Goal: Task Accomplishment & Management: Use online tool/utility

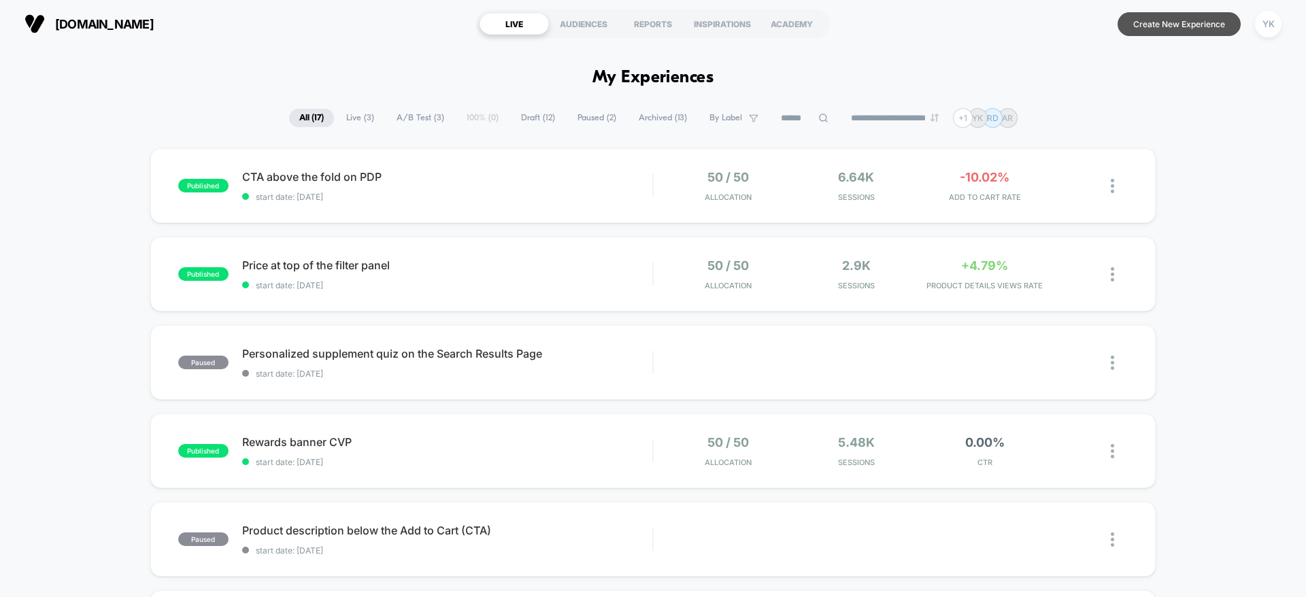
click at [1173, 27] on button "Create New Experience" at bounding box center [1178, 24] width 123 height 24
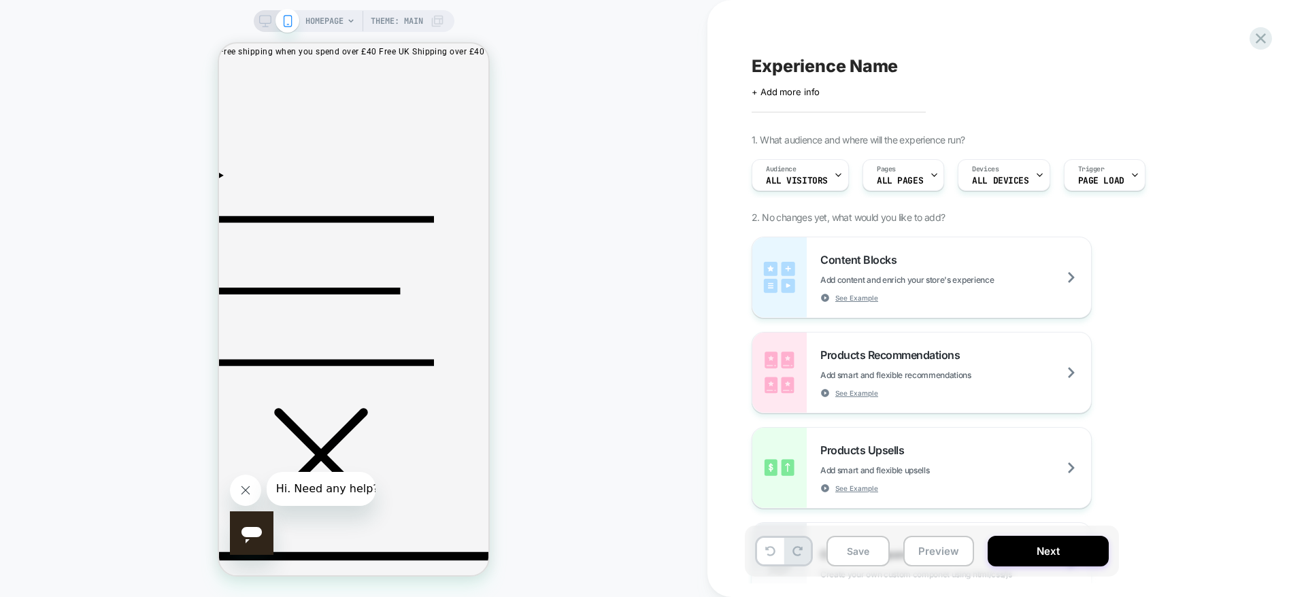
click at [259, 18] on icon at bounding box center [265, 21] width 12 height 12
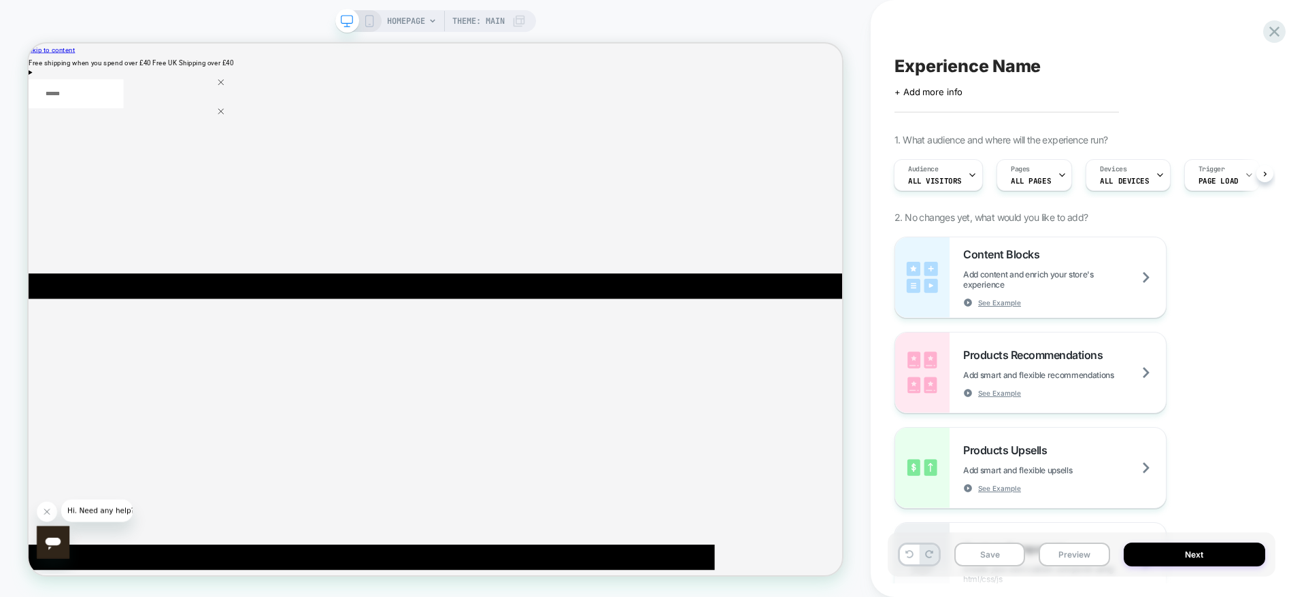
scroll to position [0, 1]
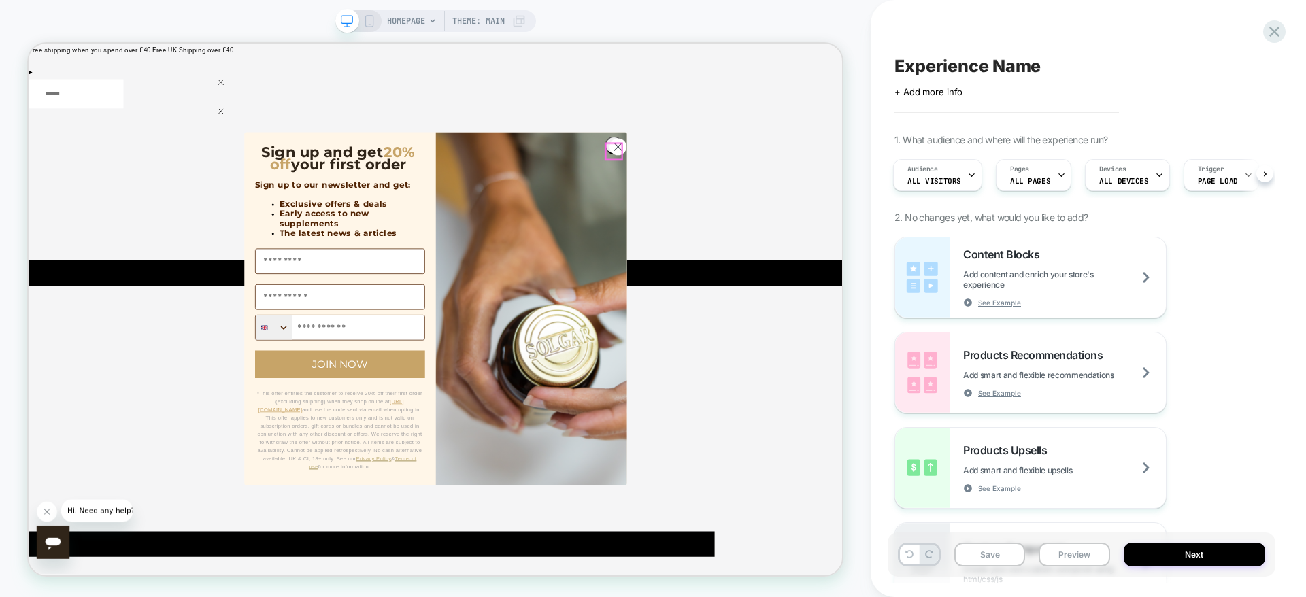
click at [808, 182] on circle "Close dialog" at bounding box center [814, 181] width 22 height 22
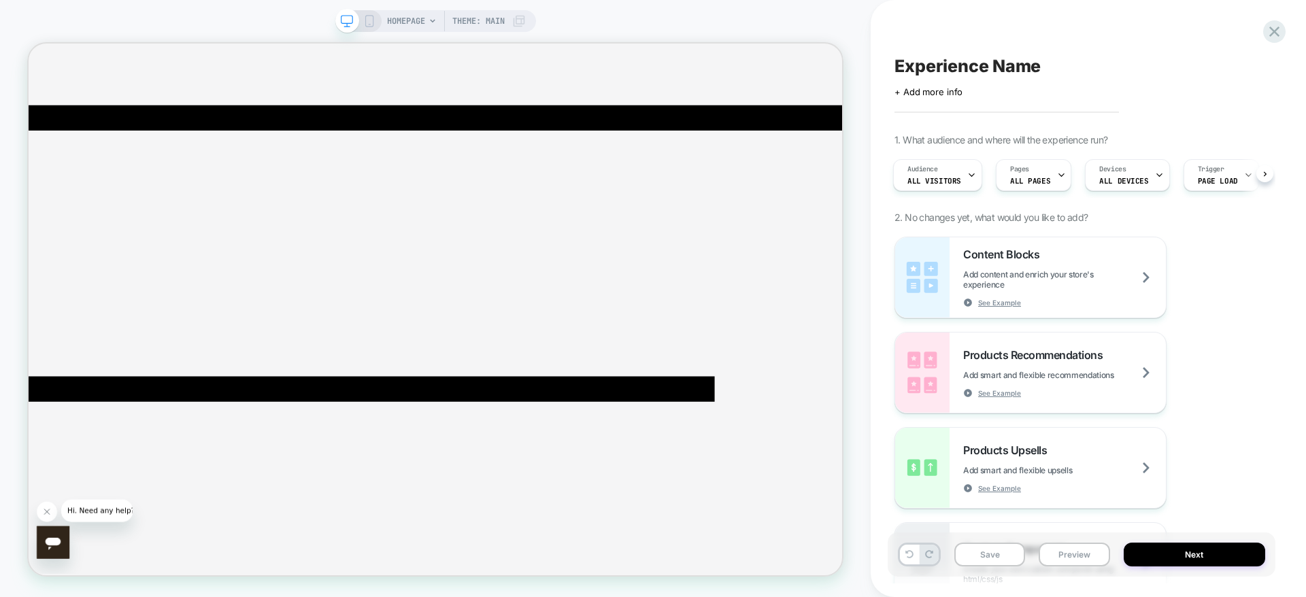
scroll to position [204, 0]
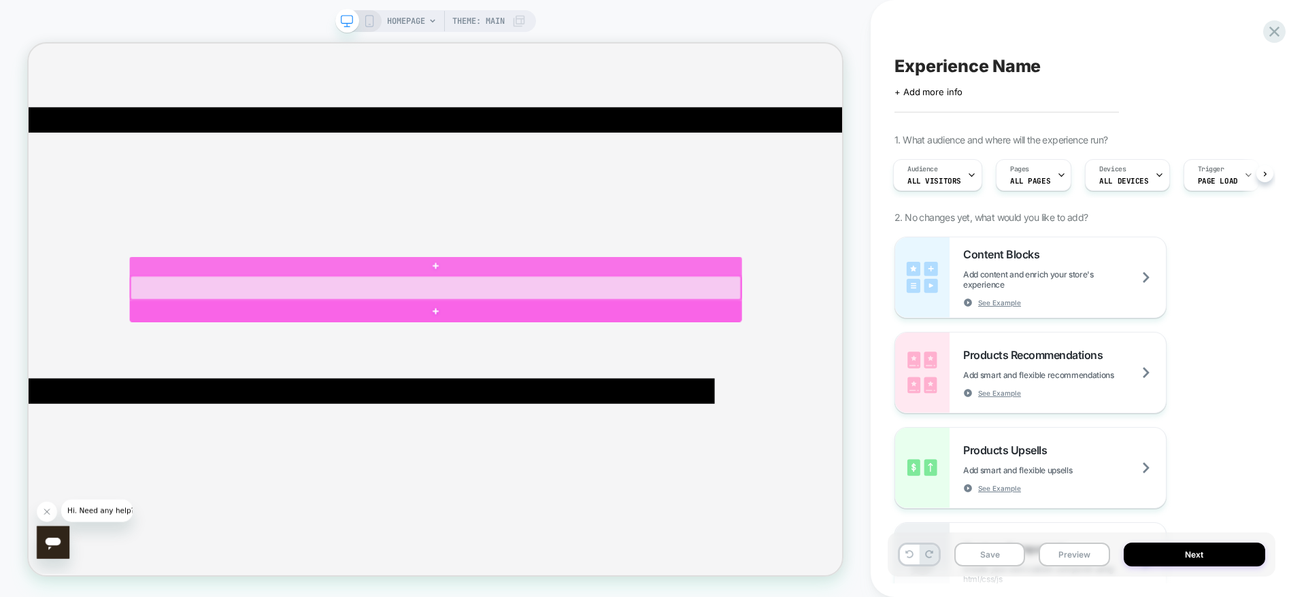
click at [652, 377] on div at bounding box center [571, 369] width 813 height 31
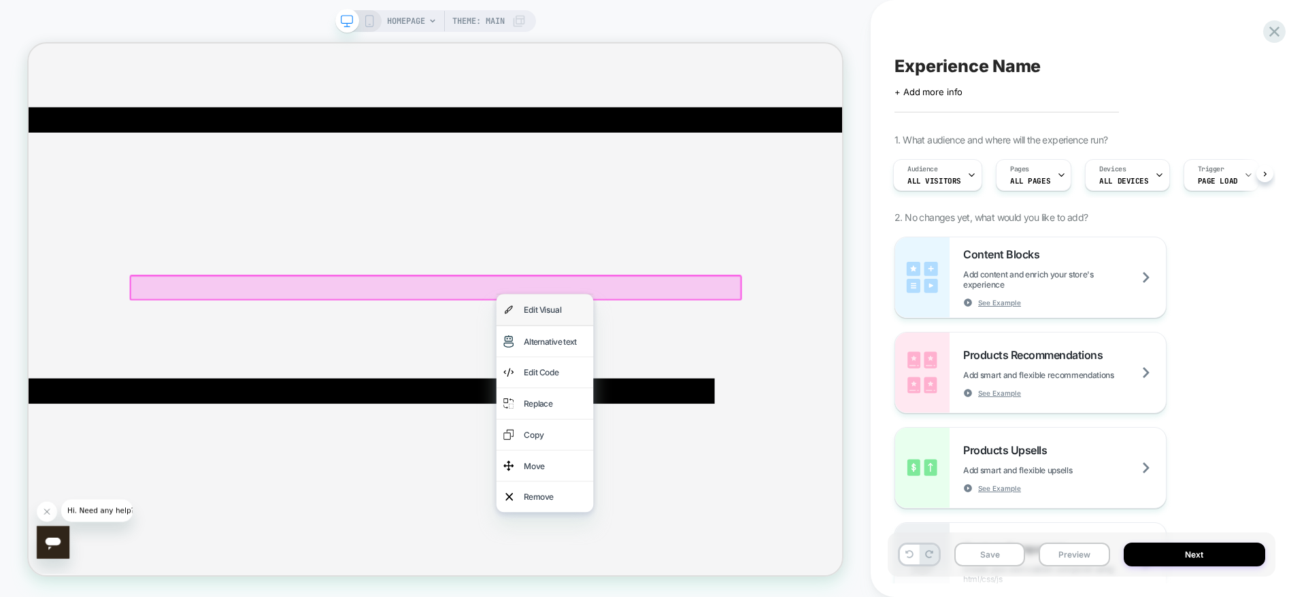
click at [690, 408] on div "Edit Visual" at bounding box center [730, 399] width 83 height 22
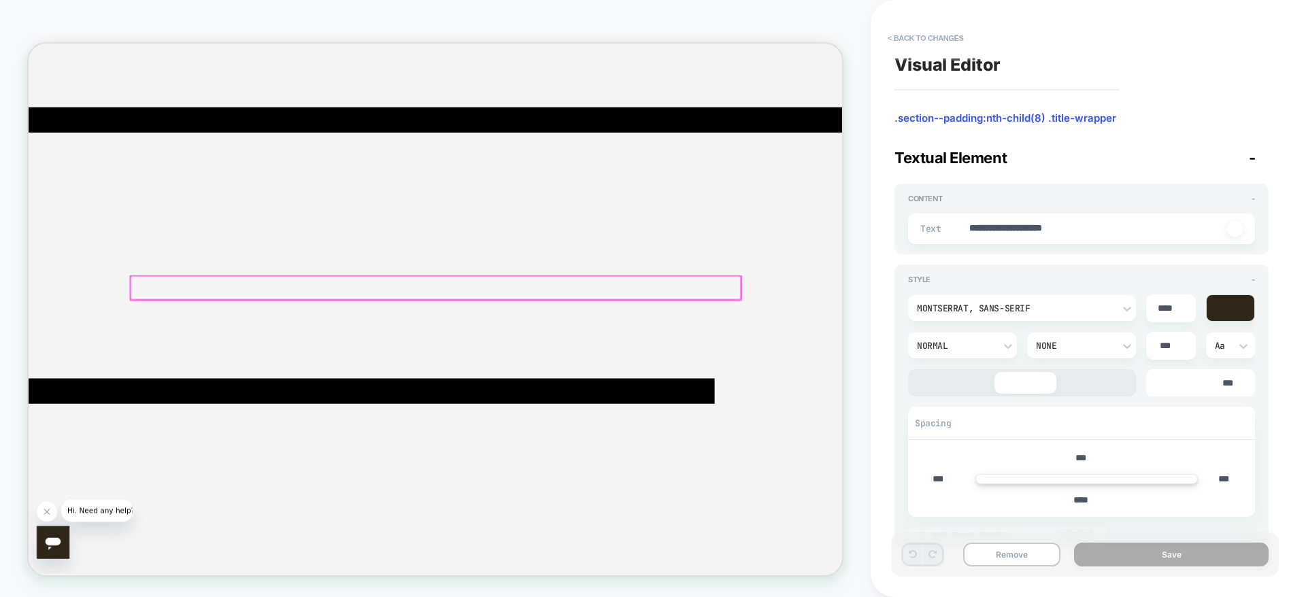
scroll to position [176, 0]
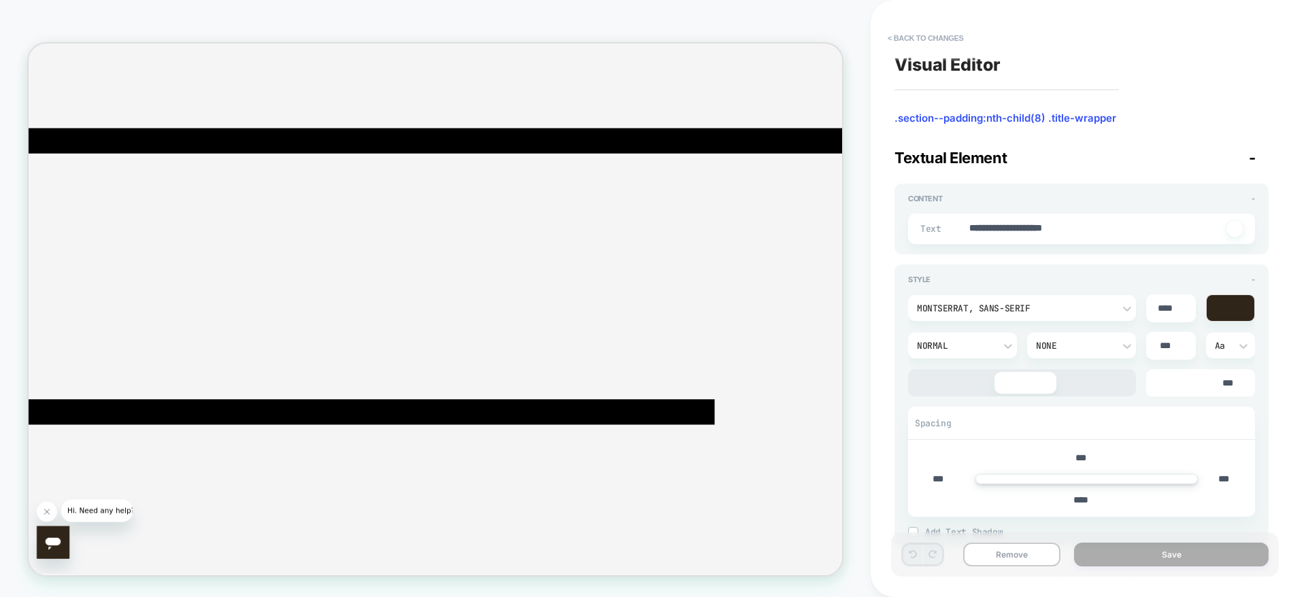
paste textarea
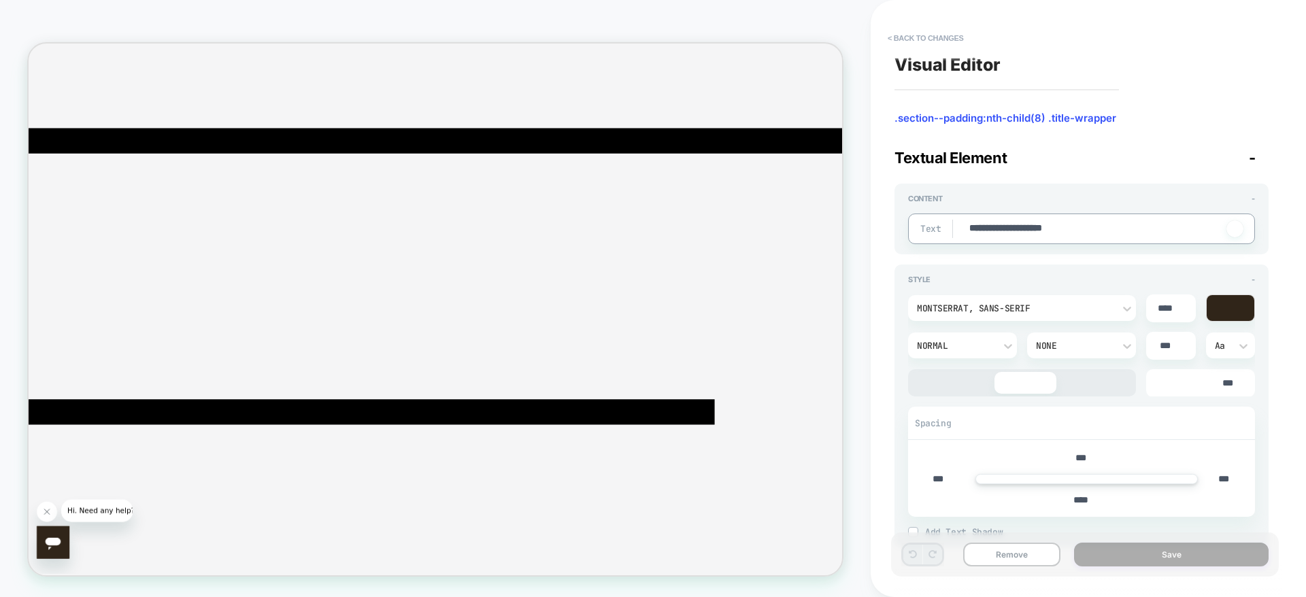
type textarea "*"
type textarea "**********"
type textarea "*"
type textarea "**********"
click at [1207, 555] on button "Save" at bounding box center [1171, 555] width 195 height 24
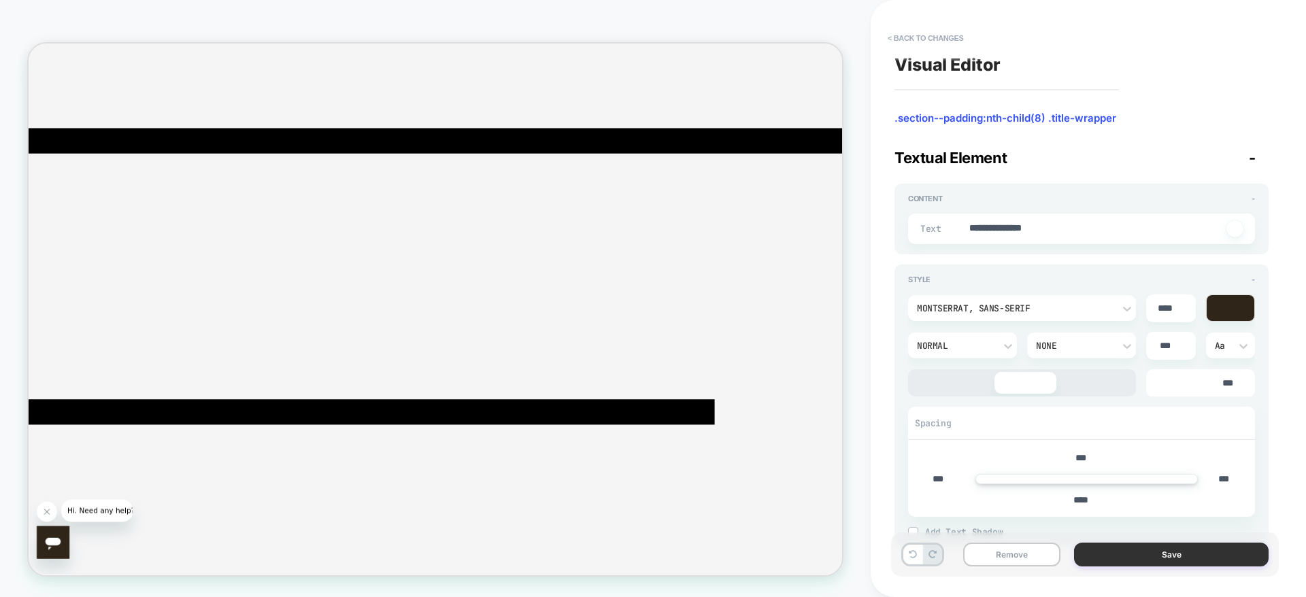
type textarea "*"
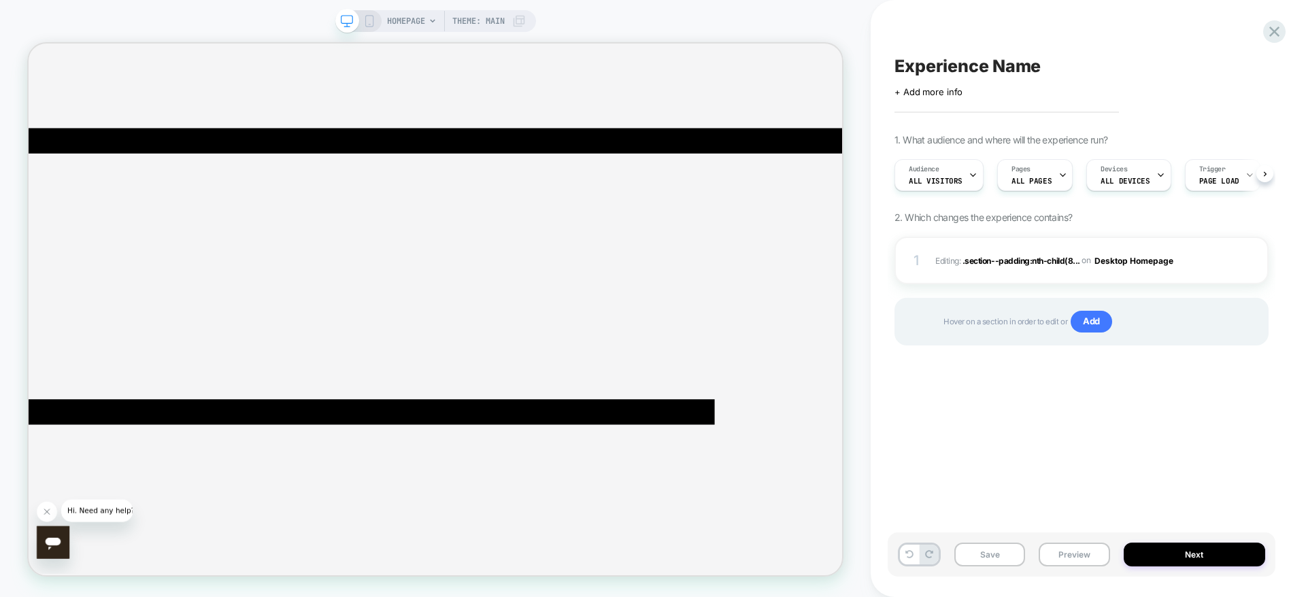
scroll to position [0, 1]
click at [365, 25] on rect at bounding box center [368, 21] width 7 height 11
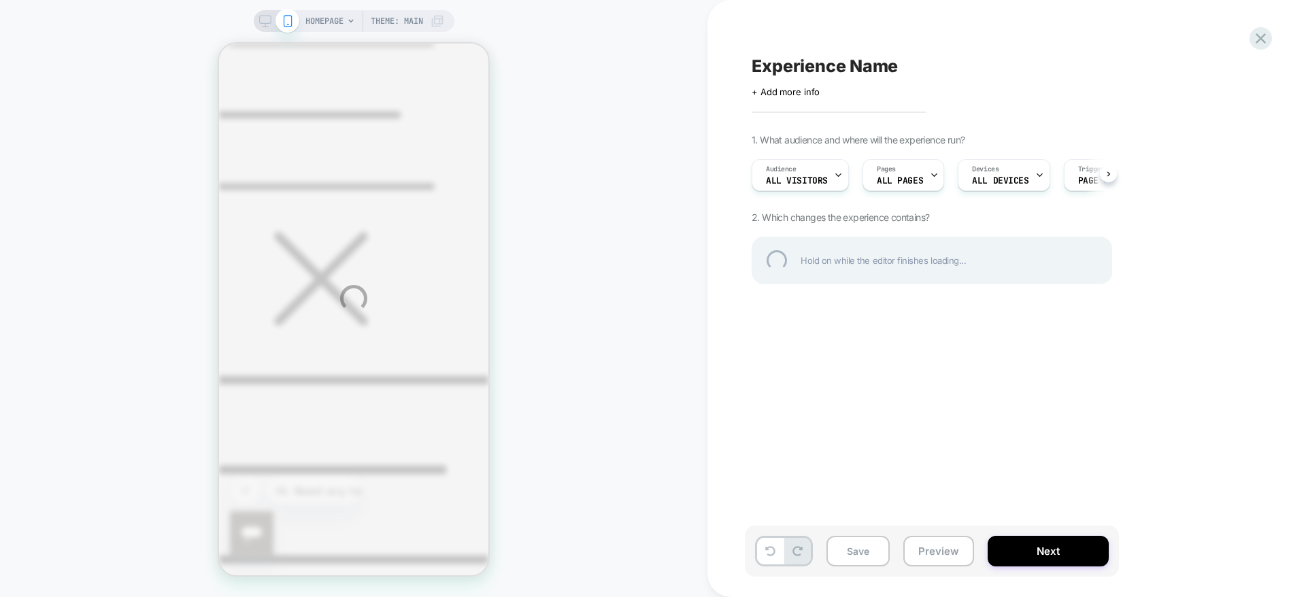
click at [267, 23] on div "HOMEPAGE Theme: MAIN Experience Name Click to edit experience details + Add mor…" at bounding box center [653, 298] width 1306 height 597
click at [531, 236] on div "HOMEPAGE Theme: MAIN Experience Name Click to edit experience details + Add mor…" at bounding box center [653, 298] width 1306 height 597
click at [1227, 581] on div "HOMEPAGE Theme: MAIN Experience Name Click to edit experience details + Add mor…" at bounding box center [653, 298] width 1306 height 597
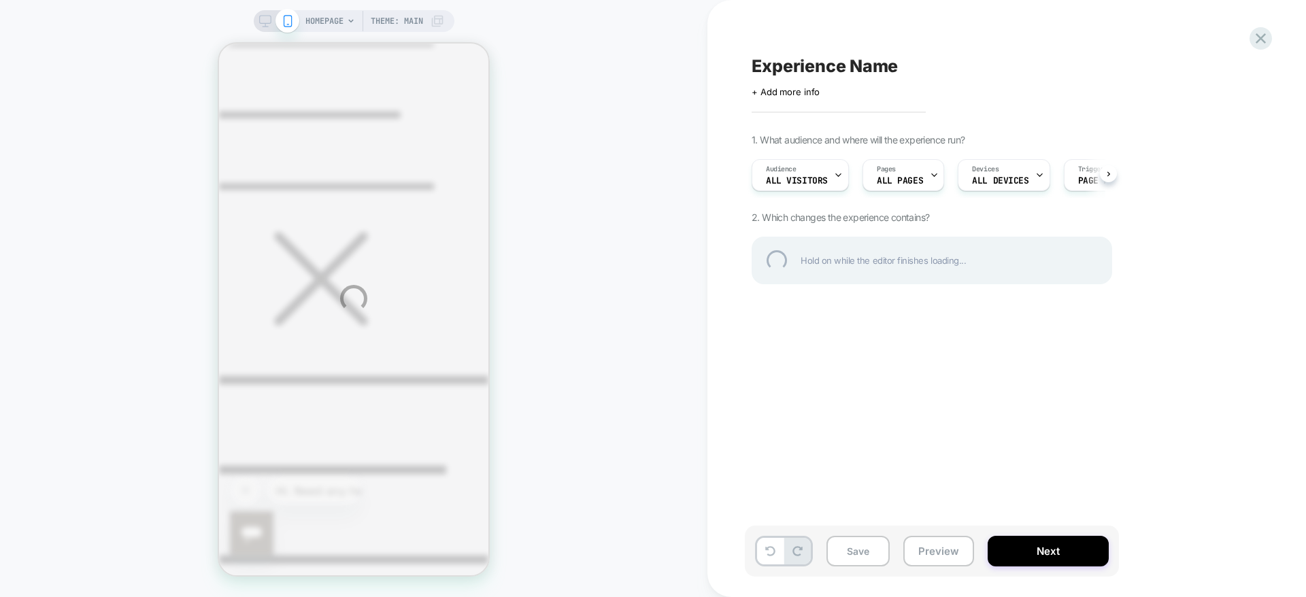
click at [1227, 581] on div "HOMEPAGE Theme: MAIN Experience Name Click to edit experience details + Add mor…" at bounding box center [653, 298] width 1306 height 597
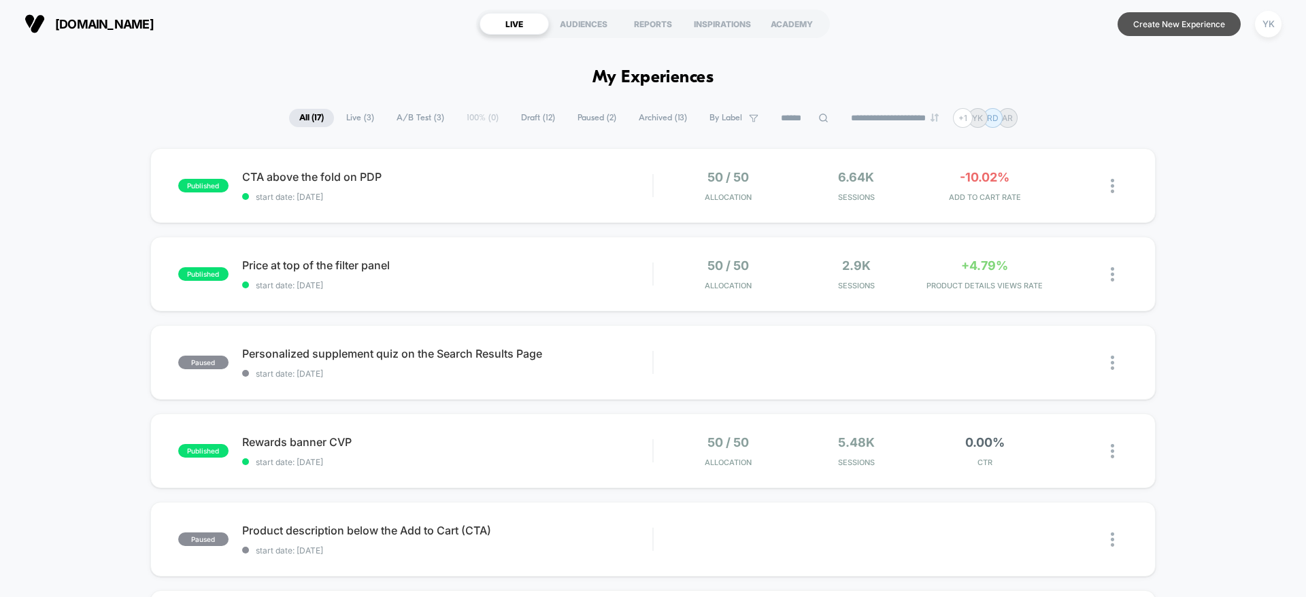
click at [1211, 20] on button "Create New Experience" at bounding box center [1178, 24] width 123 height 24
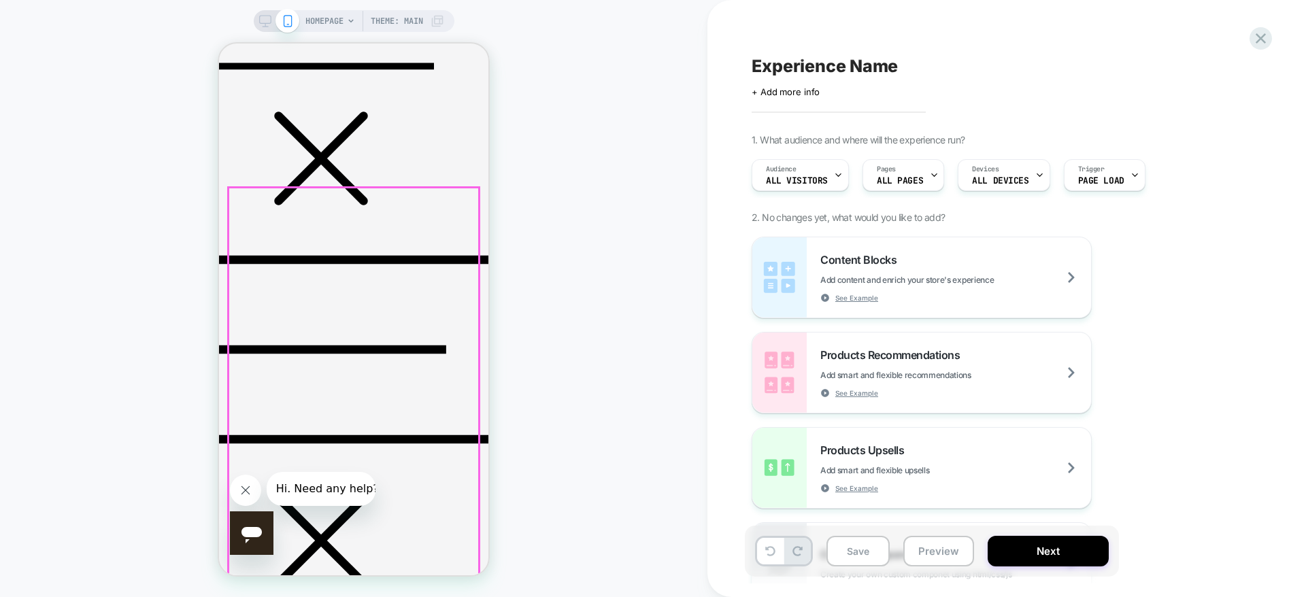
scroll to position [195, 0]
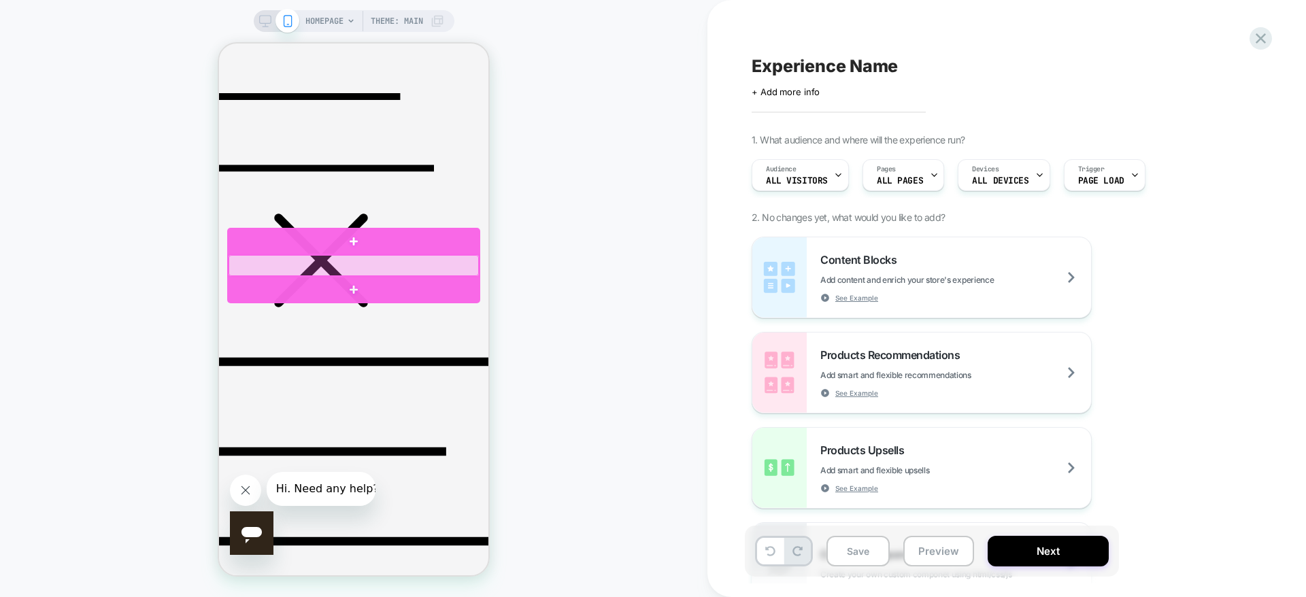
click at [269, 260] on div at bounding box center [354, 265] width 250 height 21
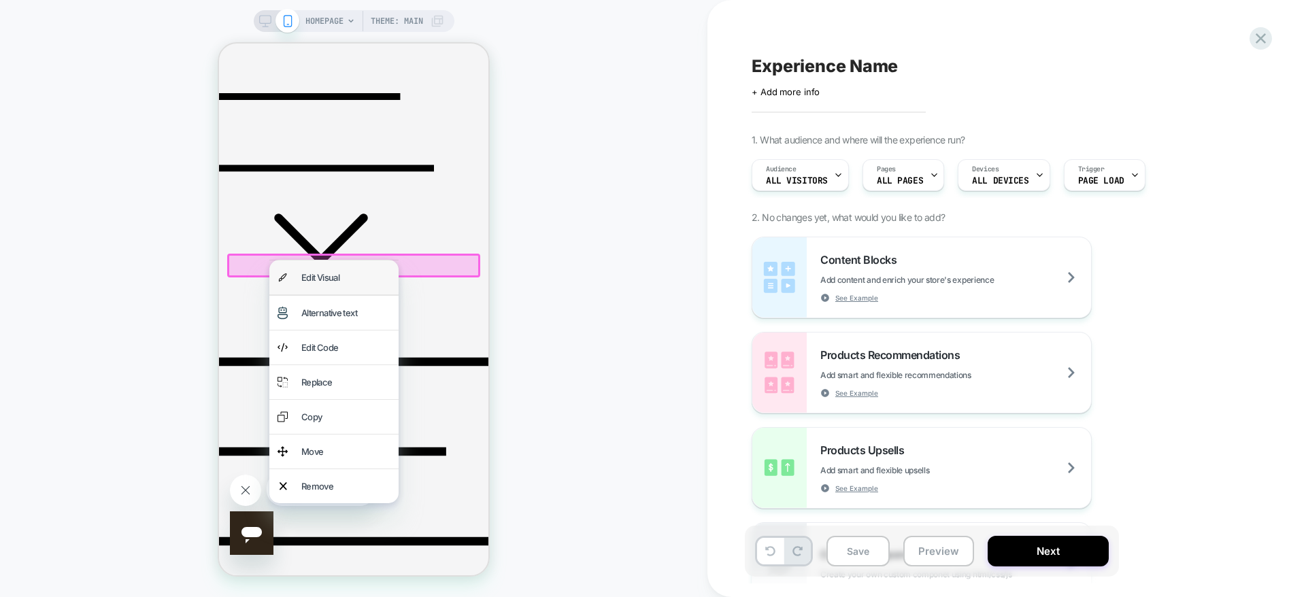
click at [290, 284] on div "Edit Visual" at bounding box center [333, 277] width 129 height 34
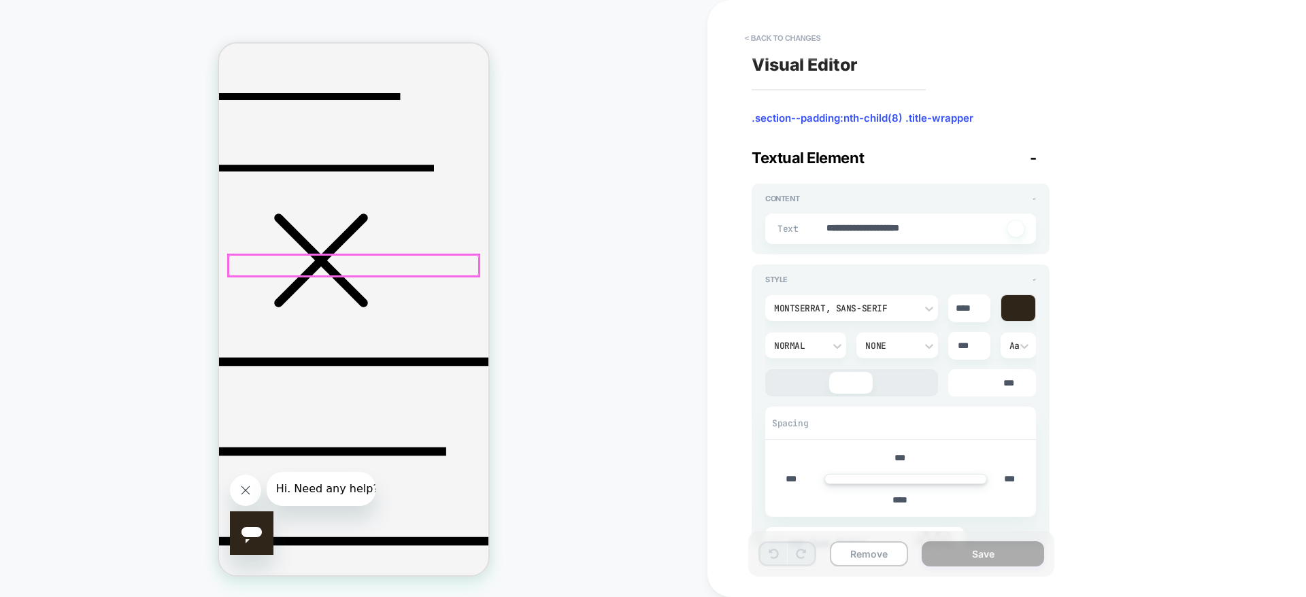
scroll to position [150, 0]
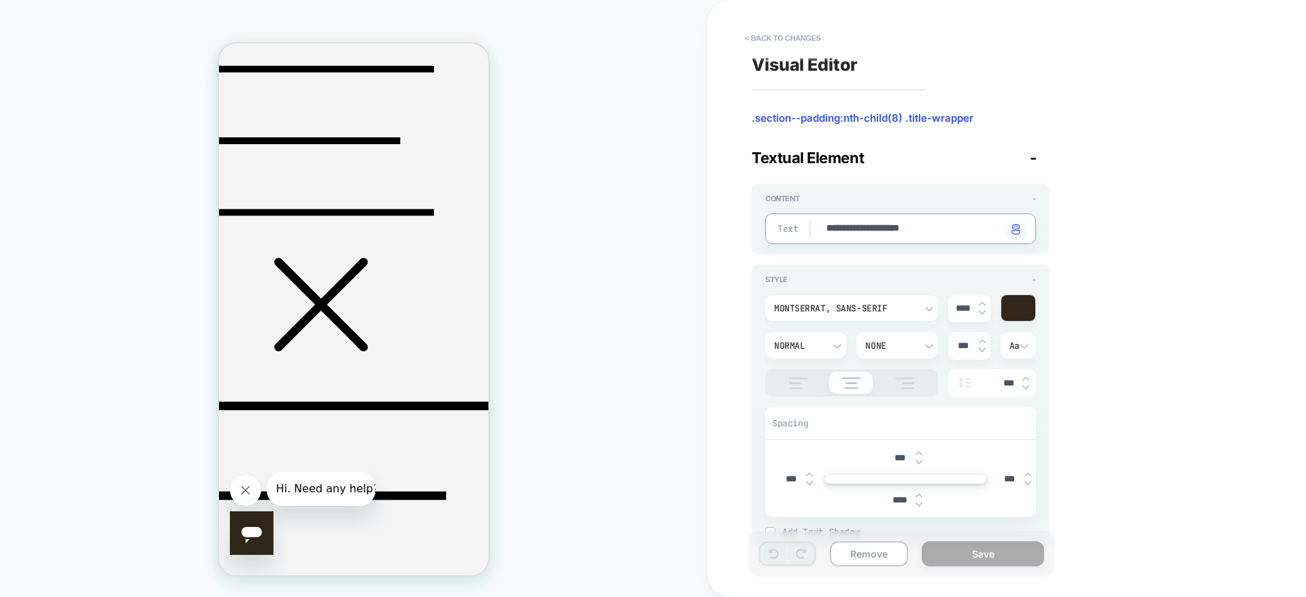
click at [926, 231] on textarea "**********" at bounding box center [914, 229] width 178 height 15
paste textarea
type textarea "*"
type textarea "**********"
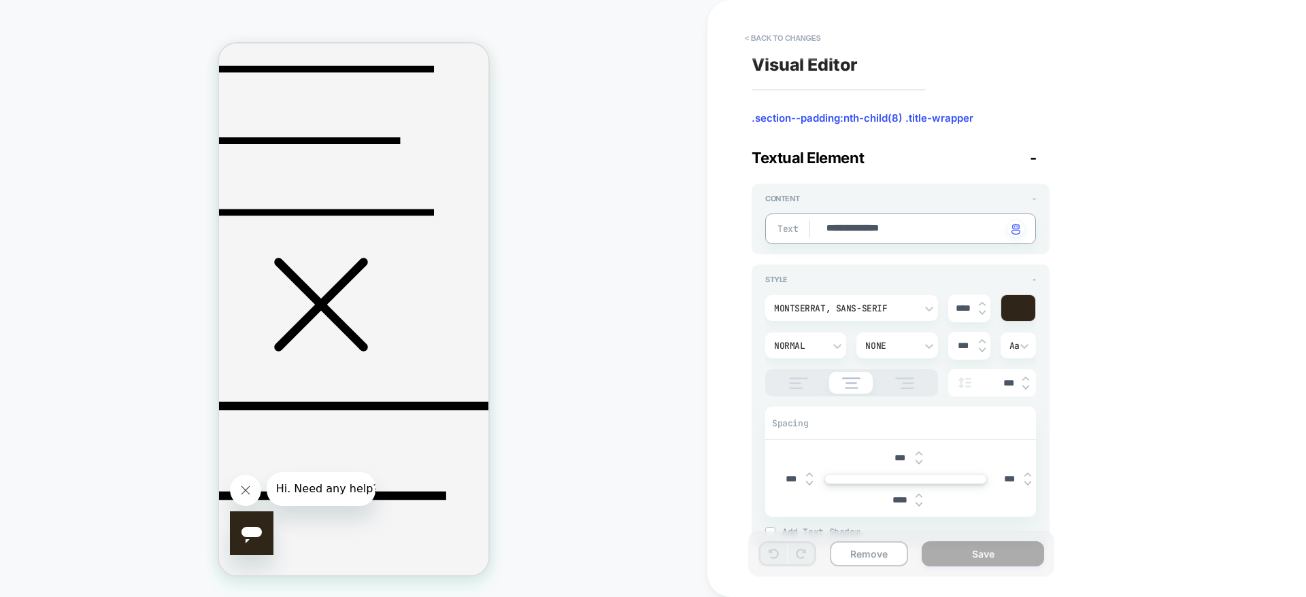
type textarea "*"
type textarea "**********"
click at [1003, 558] on button "Save" at bounding box center [983, 553] width 122 height 25
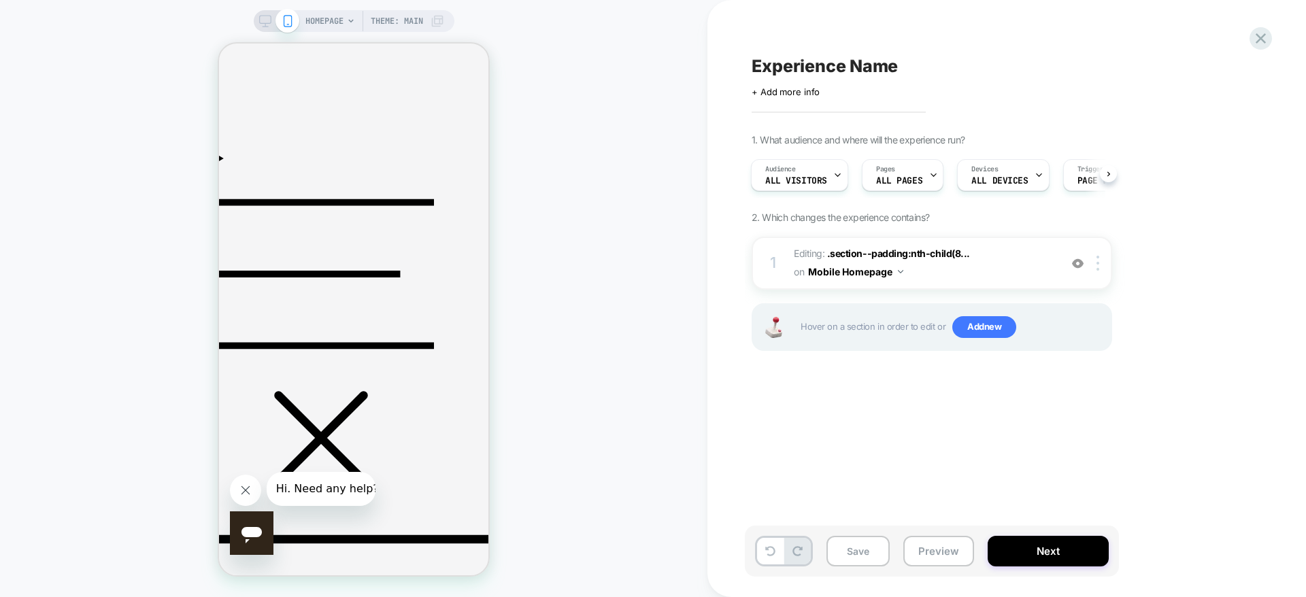
scroll to position [0, 0]
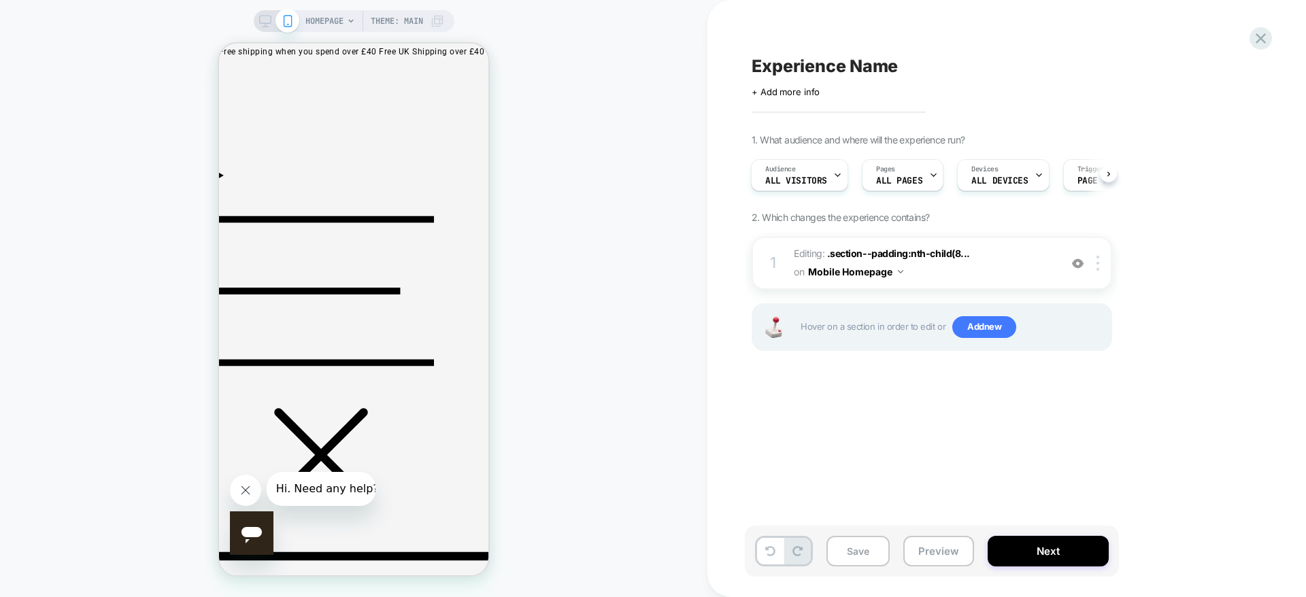
click at [259, 15] on icon at bounding box center [265, 21] width 12 height 12
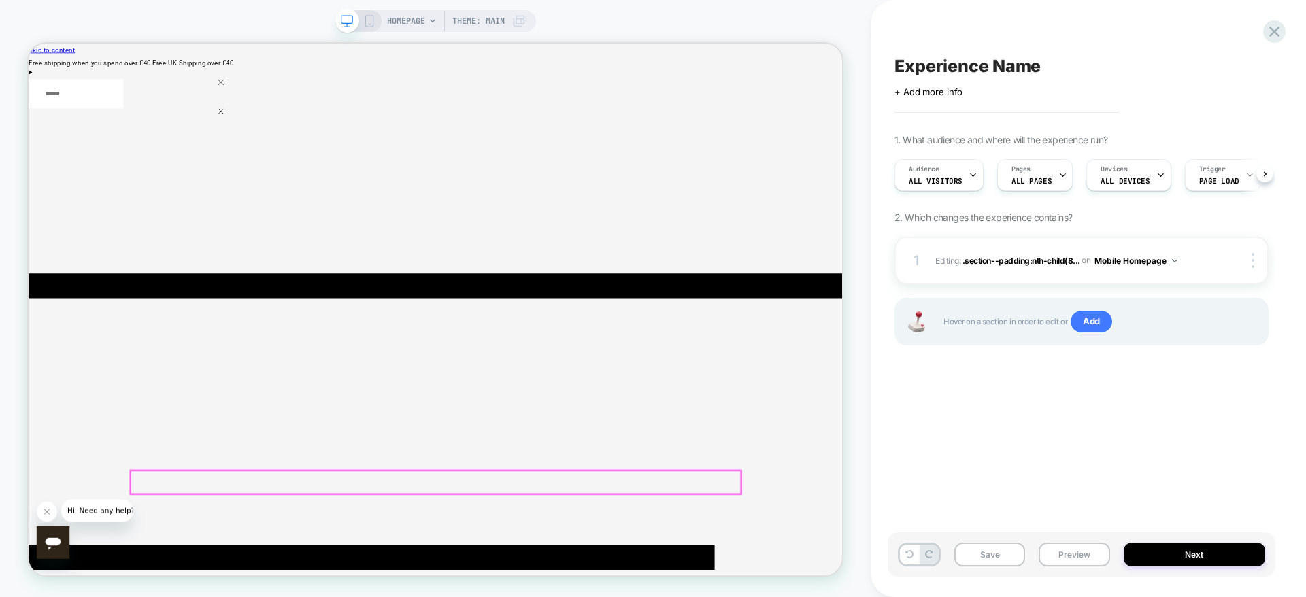
scroll to position [0, 1]
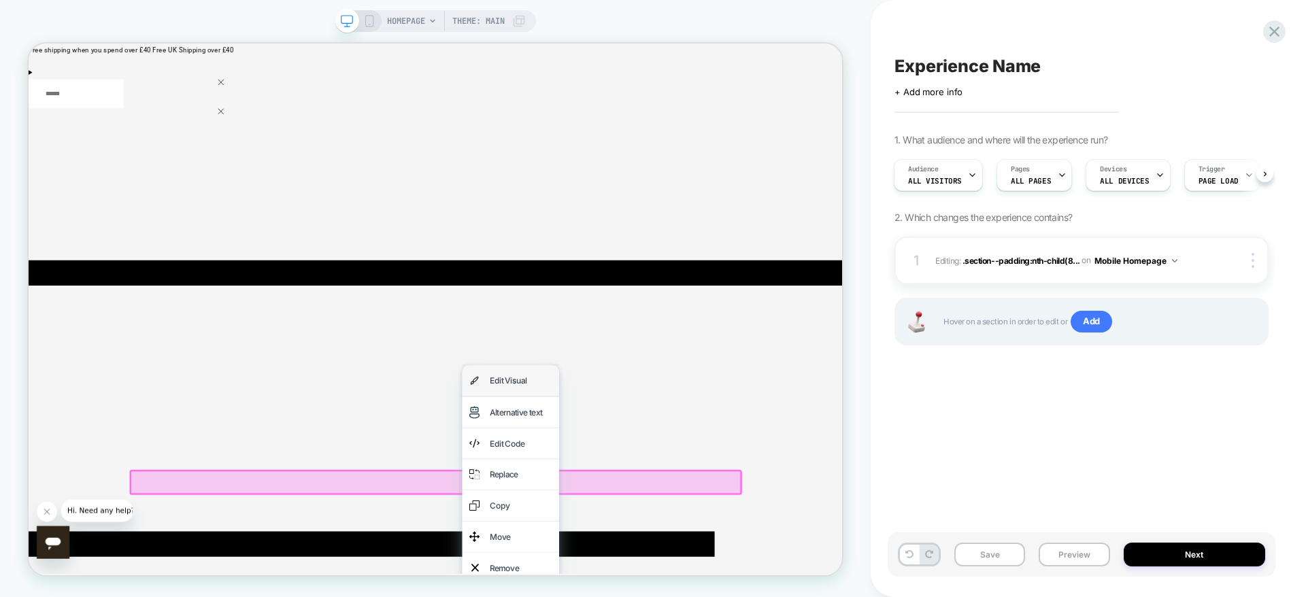
scroll to position [0, 0]
click at [674, 513] on div "Edit Visual" at bounding box center [671, 493] width 129 height 41
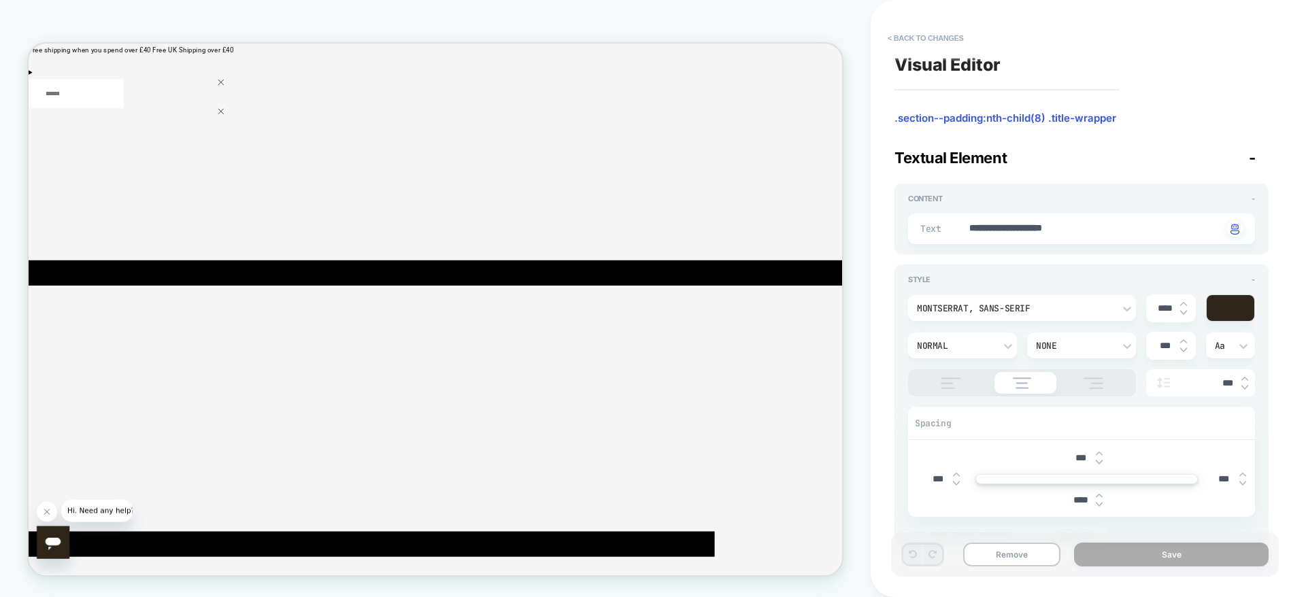
scroll to position [231, 0]
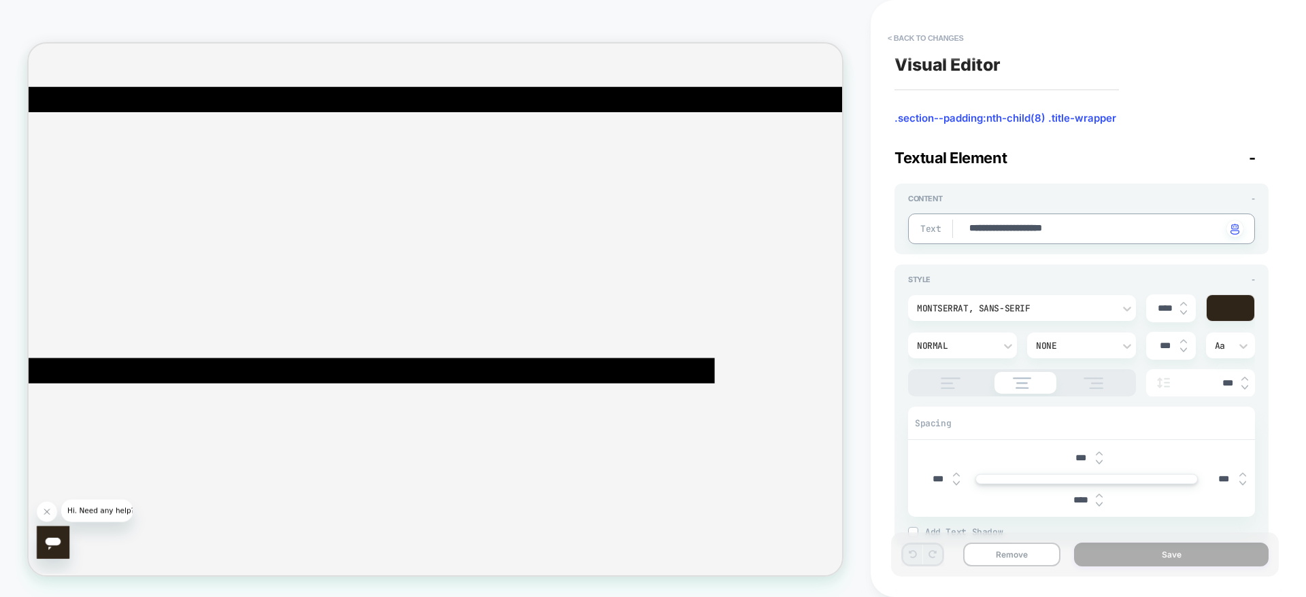
click at [1077, 229] on textarea "**********" at bounding box center [1095, 229] width 254 height 15
paste textarea
type textarea "*"
type textarea "**********"
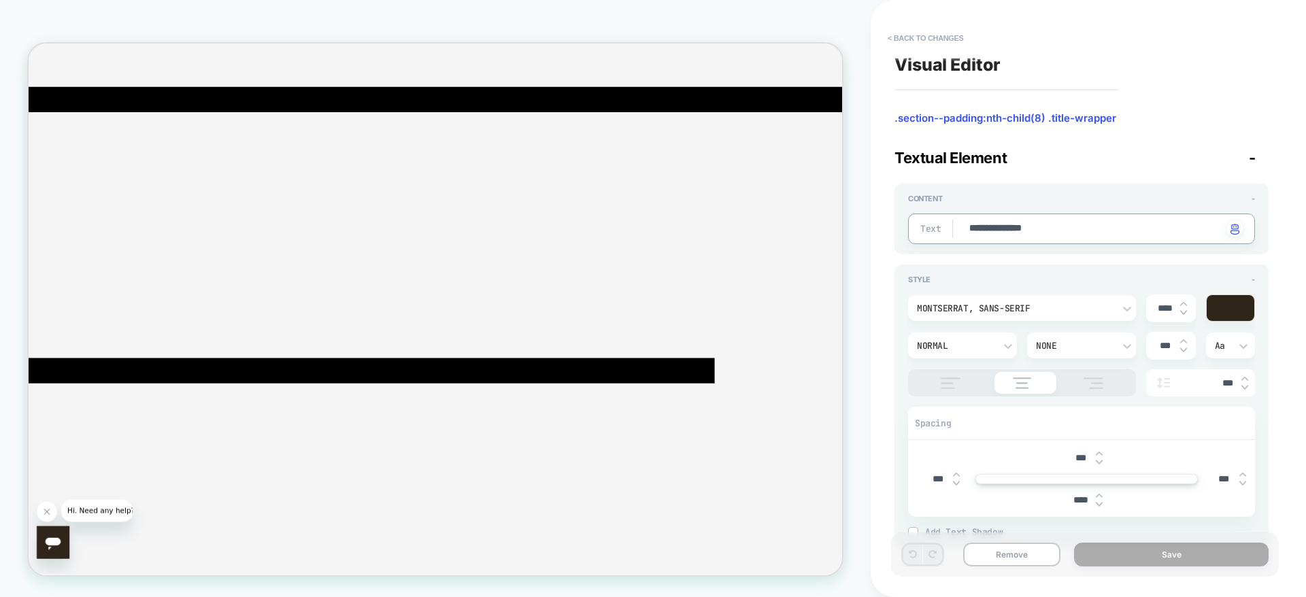
type textarea "*"
type textarea "**********"
click at [1141, 562] on button "Save" at bounding box center [1171, 555] width 195 height 24
type textarea "*"
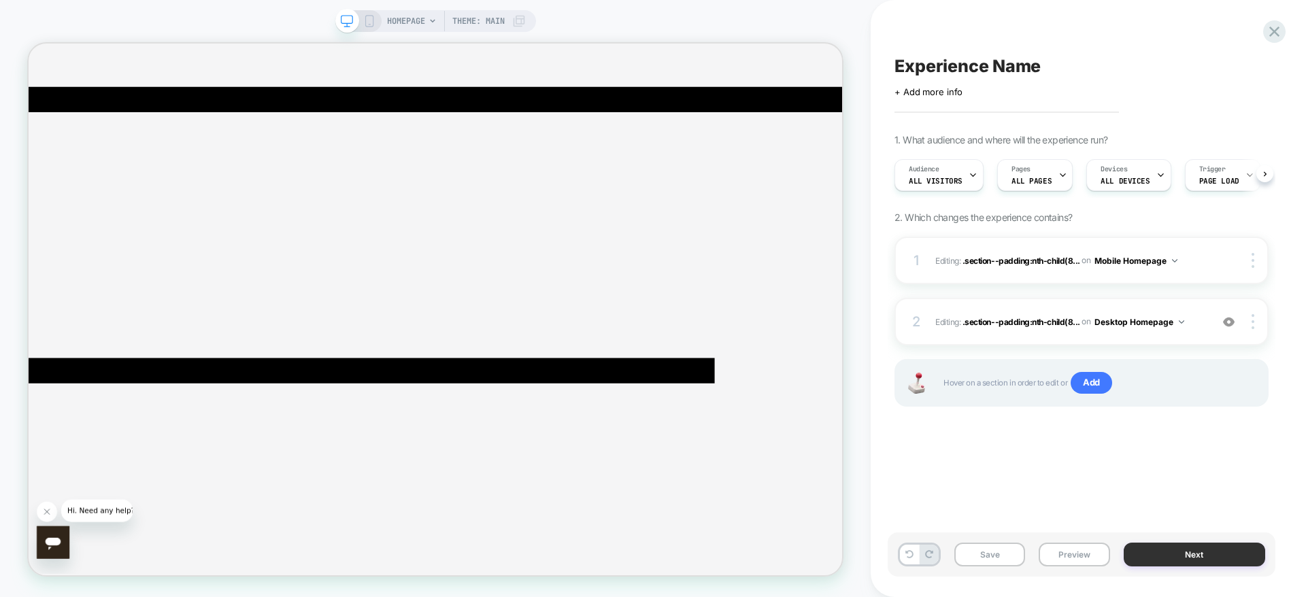
scroll to position [0, 1]
click at [977, 554] on button "Save" at bounding box center [989, 555] width 71 height 24
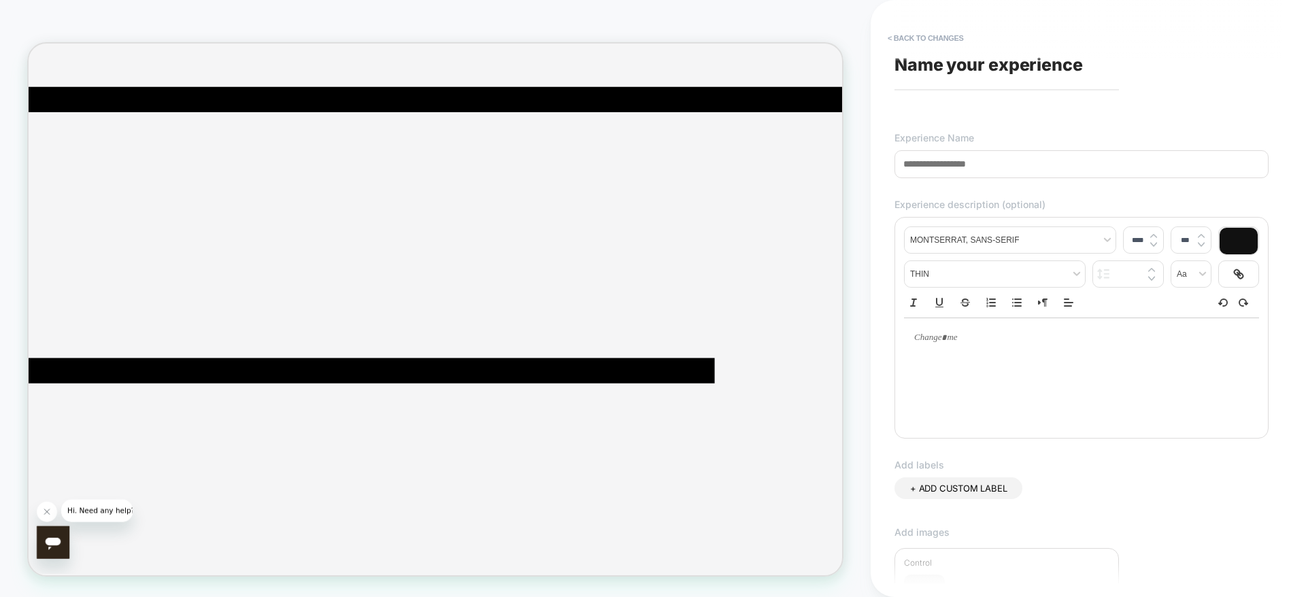
paste input "**********"
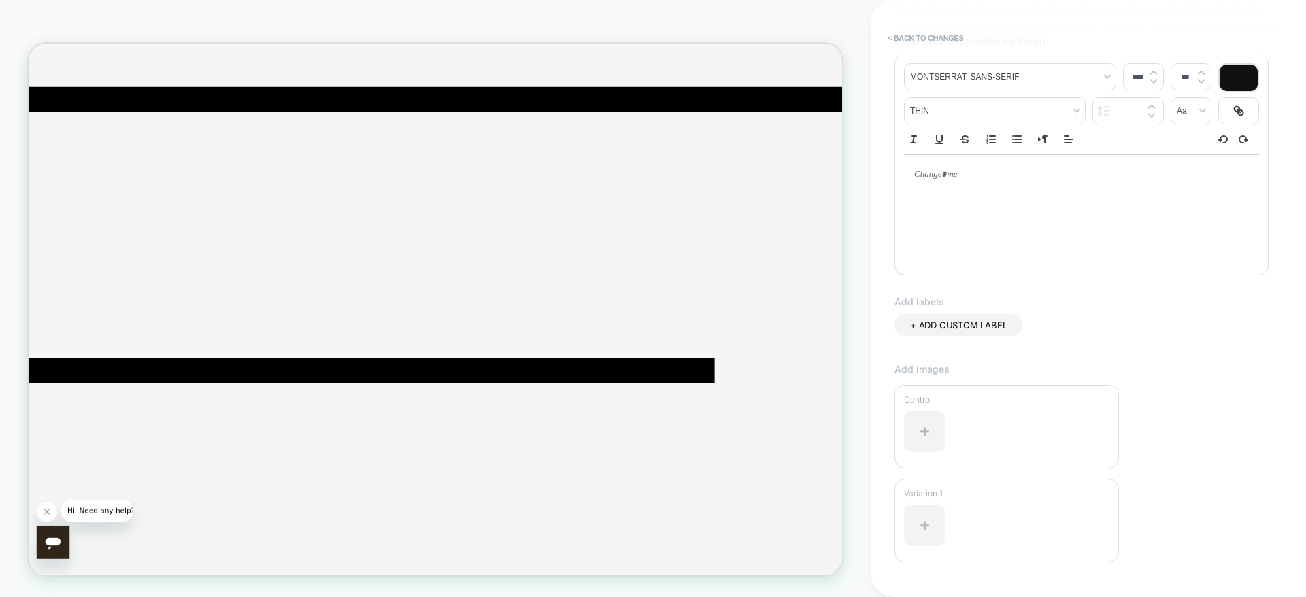
scroll to position [254, 0]
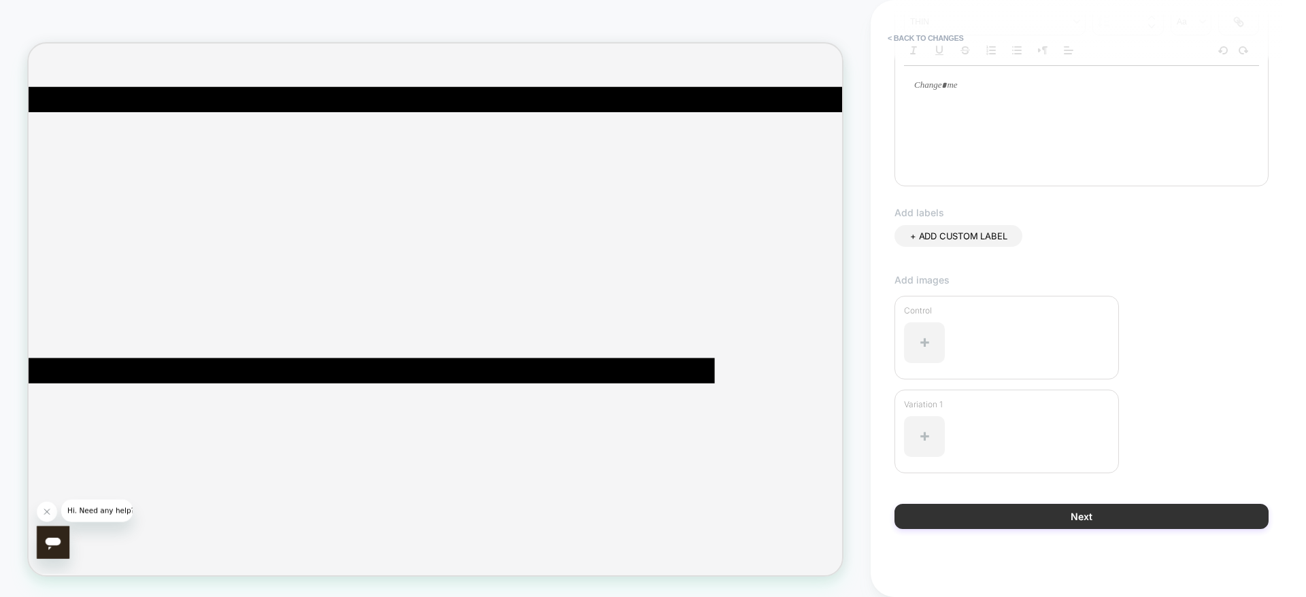
type input "**********"
click at [1167, 510] on button "Next" at bounding box center [1081, 516] width 374 height 25
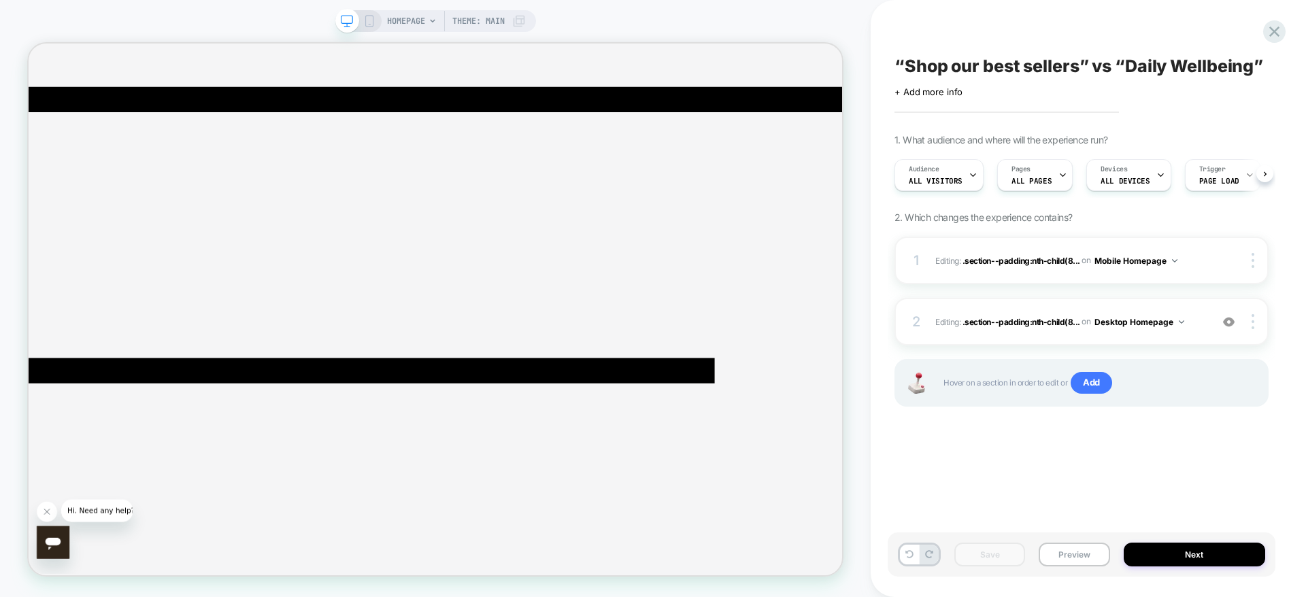
scroll to position [0, 1]
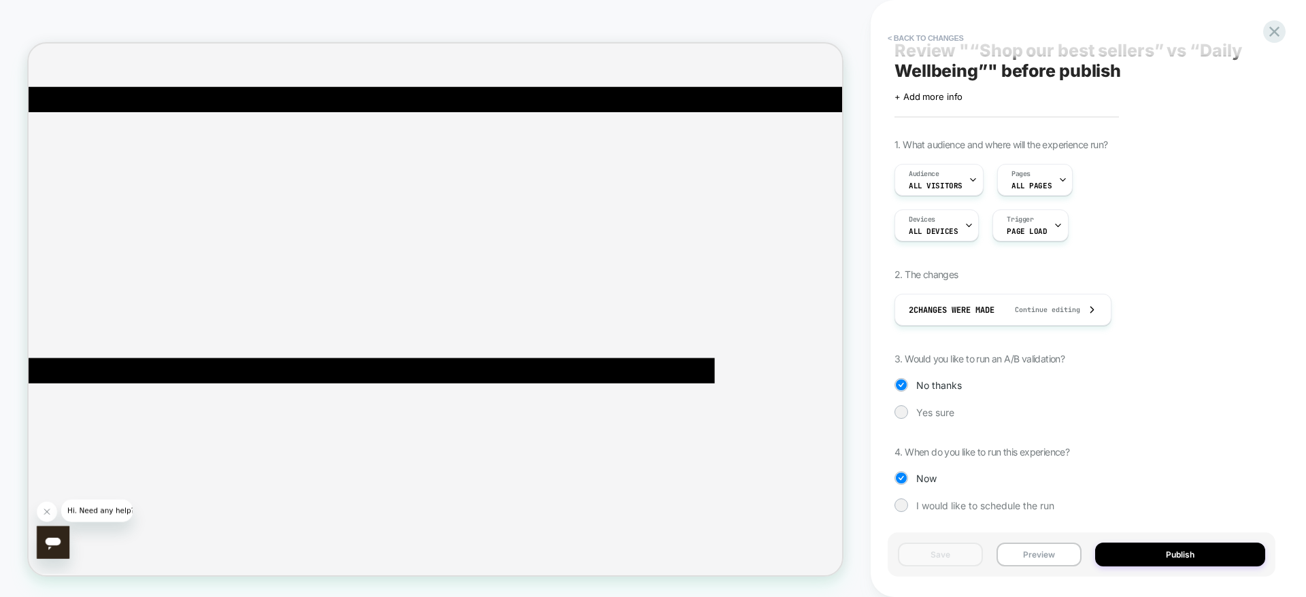
scroll to position [19, 0]
click at [898, 419] on div "1. What audience and where will the experience run? Audience All Visitors Pages…" at bounding box center [1081, 332] width 374 height 394
click at [898, 416] on div "1. What audience and where will the experience run? Audience All Visitors Pages…" at bounding box center [1081, 332] width 374 height 394
click at [895, 403] on div "Yes sure" at bounding box center [1081, 409] width 374 height 14
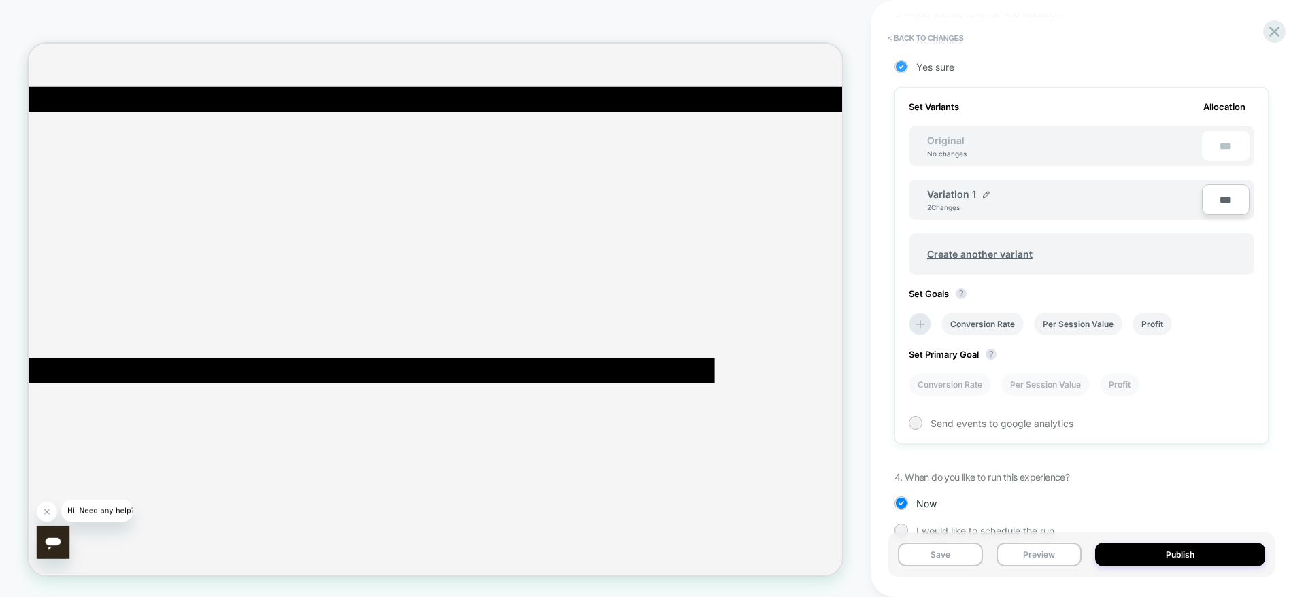
scroll to position [390, 0]
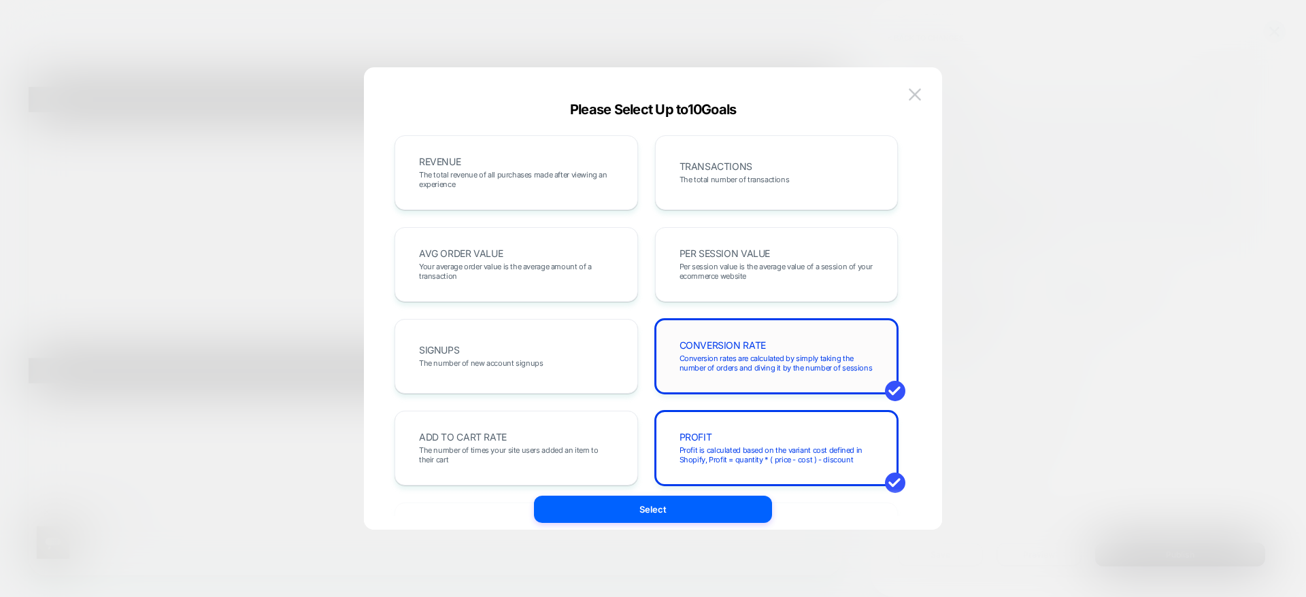
click at [0, 0] on span "Conversion rates are calculated by simply taking the number of orders and divin…" at bounding box center [0, 0] width 0 height 0
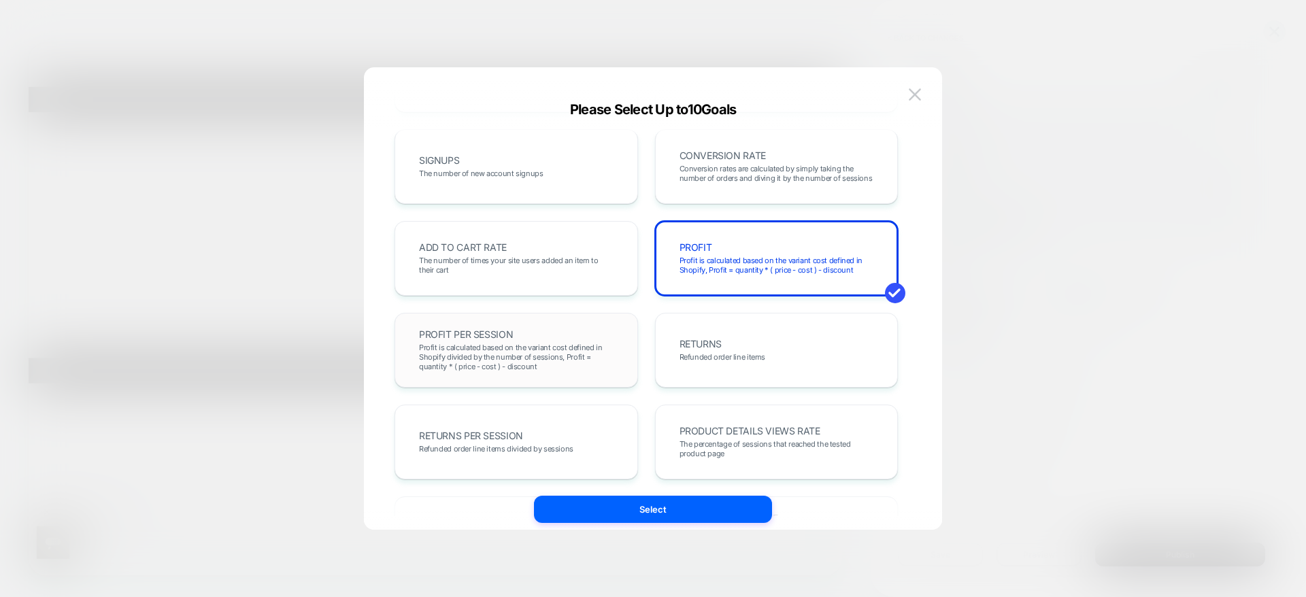
scroll to position [306, 0]
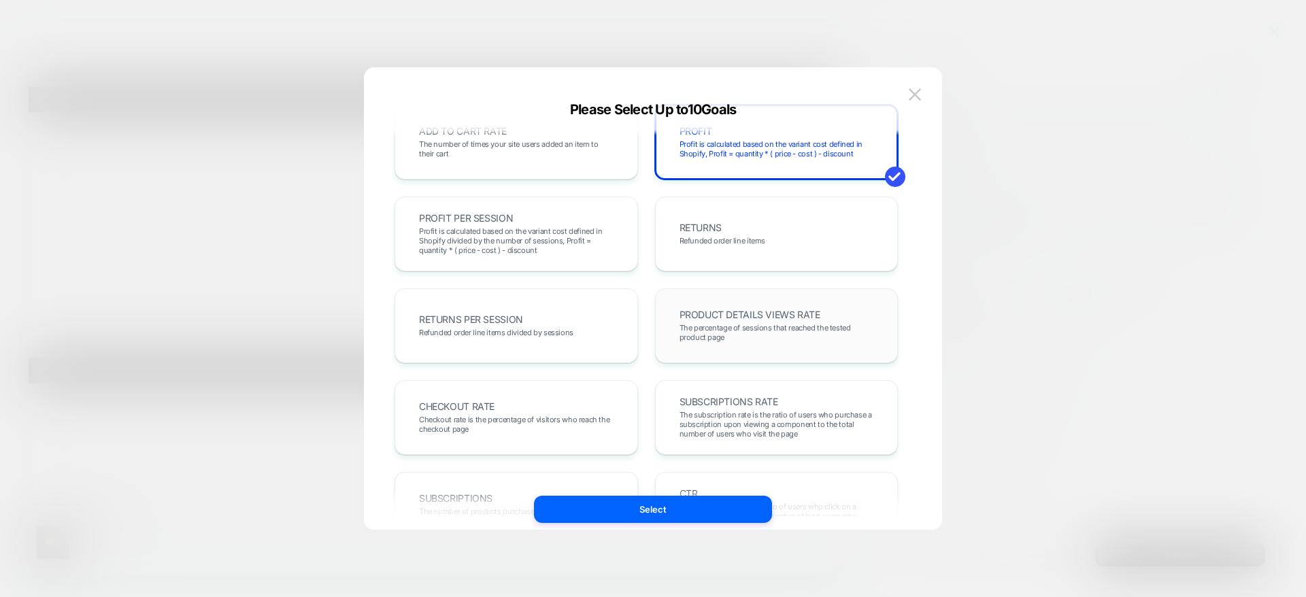
click at [719, 326] on span "The percentage of sessions that reached the tested product page" at bounding box center [776, 332] width 195 height 19
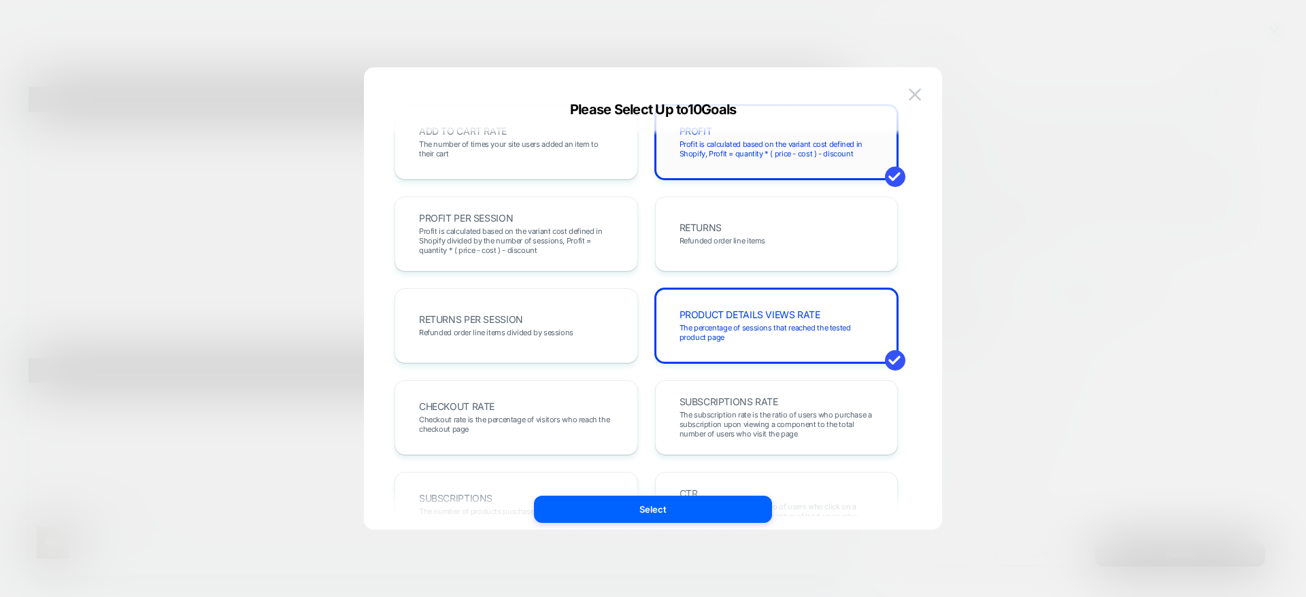
click at [789, 178] on div "PROFIT Profit is calculated based on the variant cost defined in Shopify, Profi…" at bounding box center [776, 142] width 243 height 75
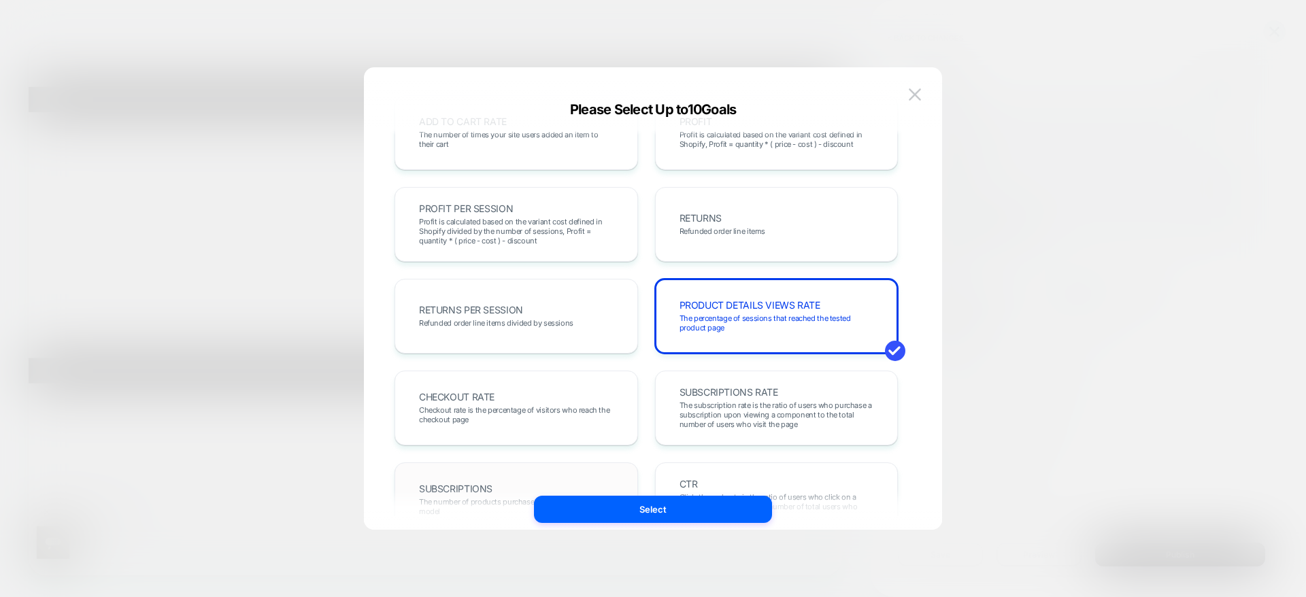
scroll to position [265, 0]
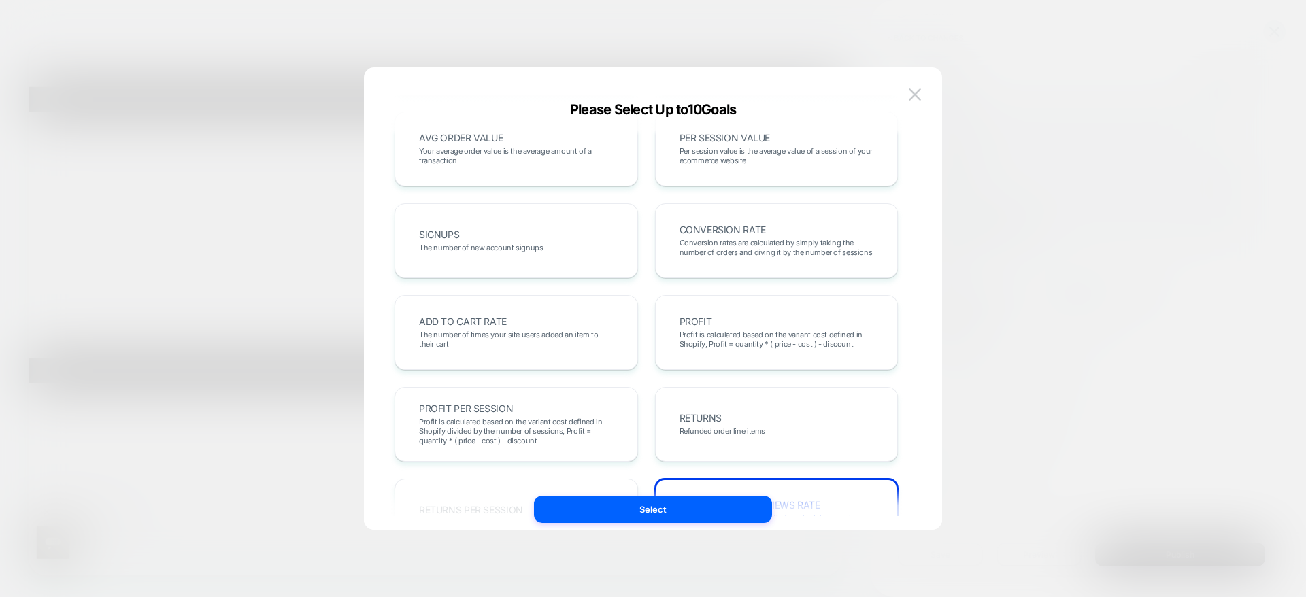
scroll to position [61, 0]
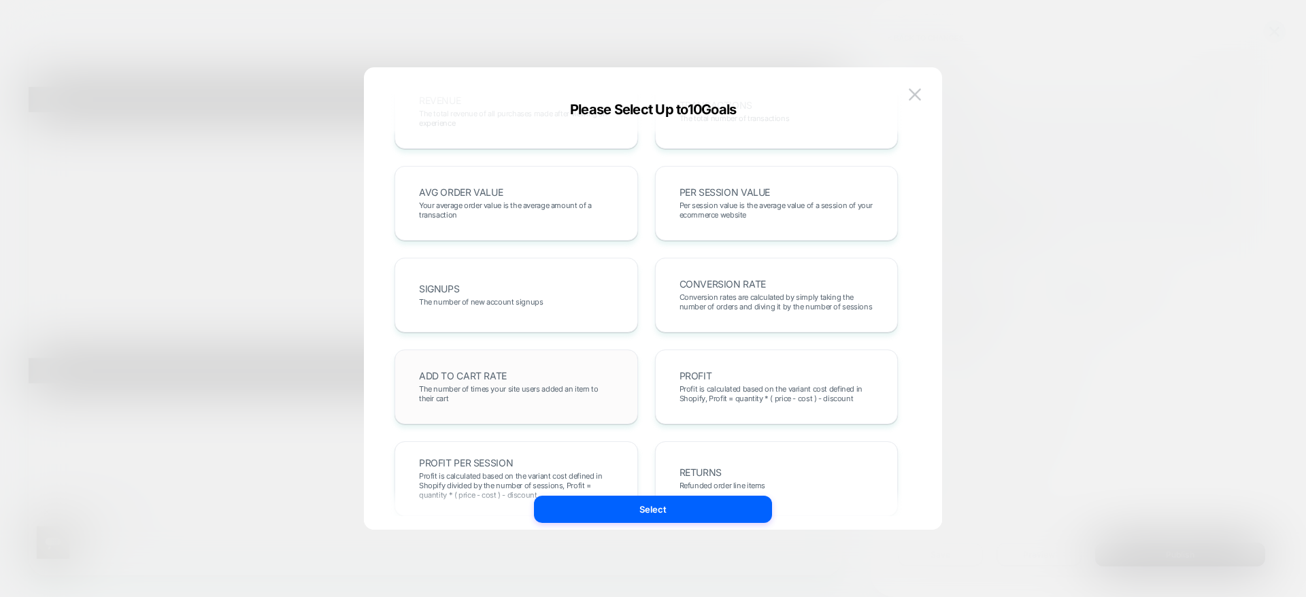
click at [0, 0] on div "ADD TO CART RATE The number of times your site users added an item to their cart" at bounding box center [0, 0] width 0 height 0
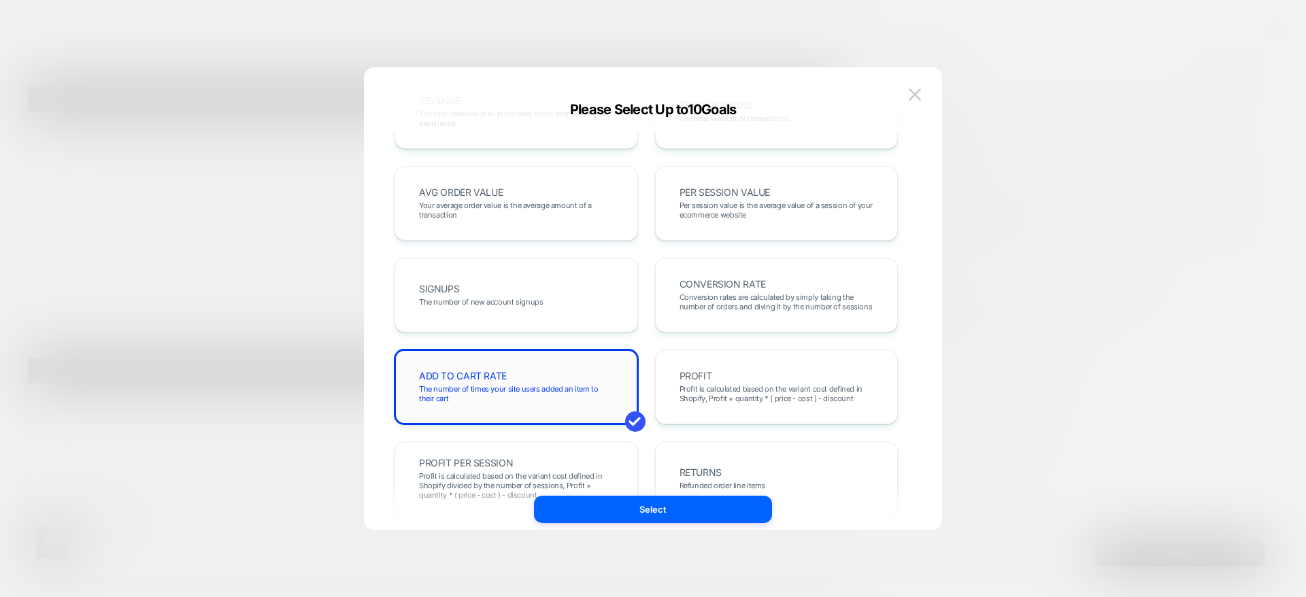
scroll to position [0, 0]
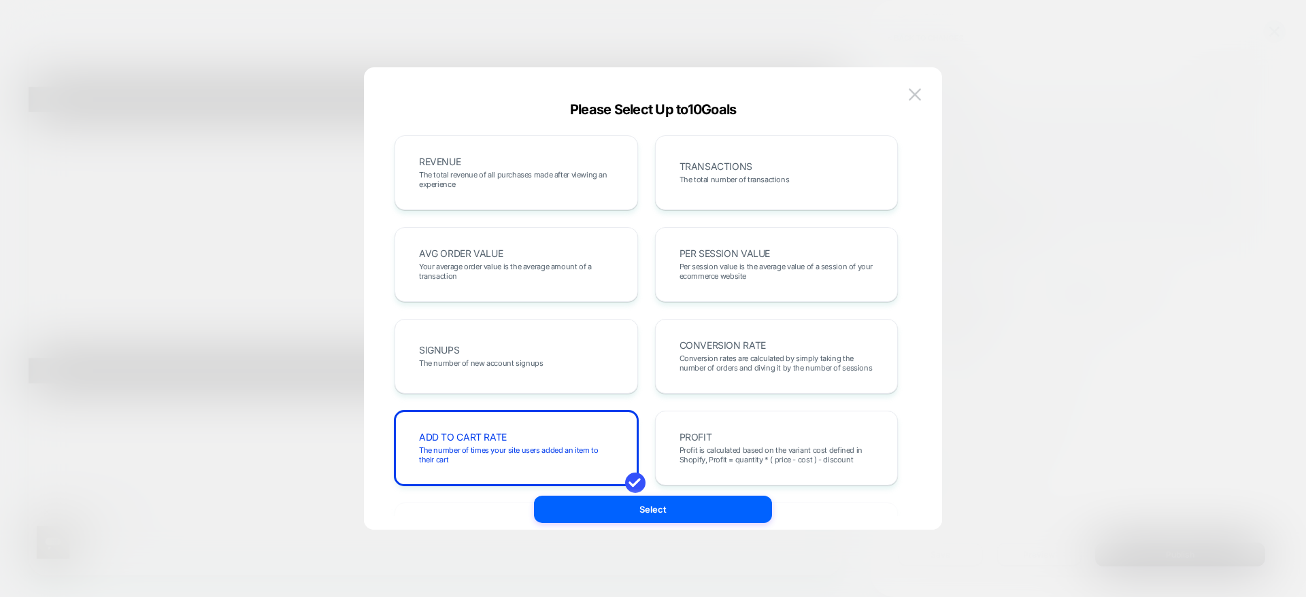
click at [622, 518] on button "Select" at bounding box center [653, 509] width 238 height 27
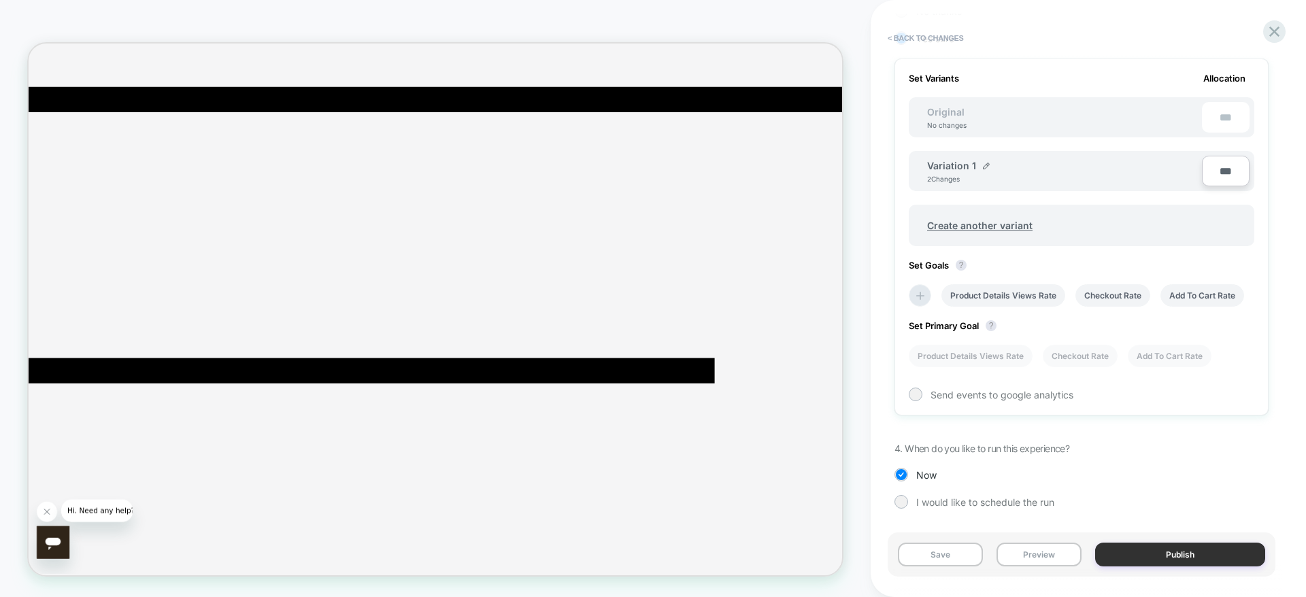
click at [1185, 564] on button "Publish" at bounding box center [1180, 555] width 170 height 24
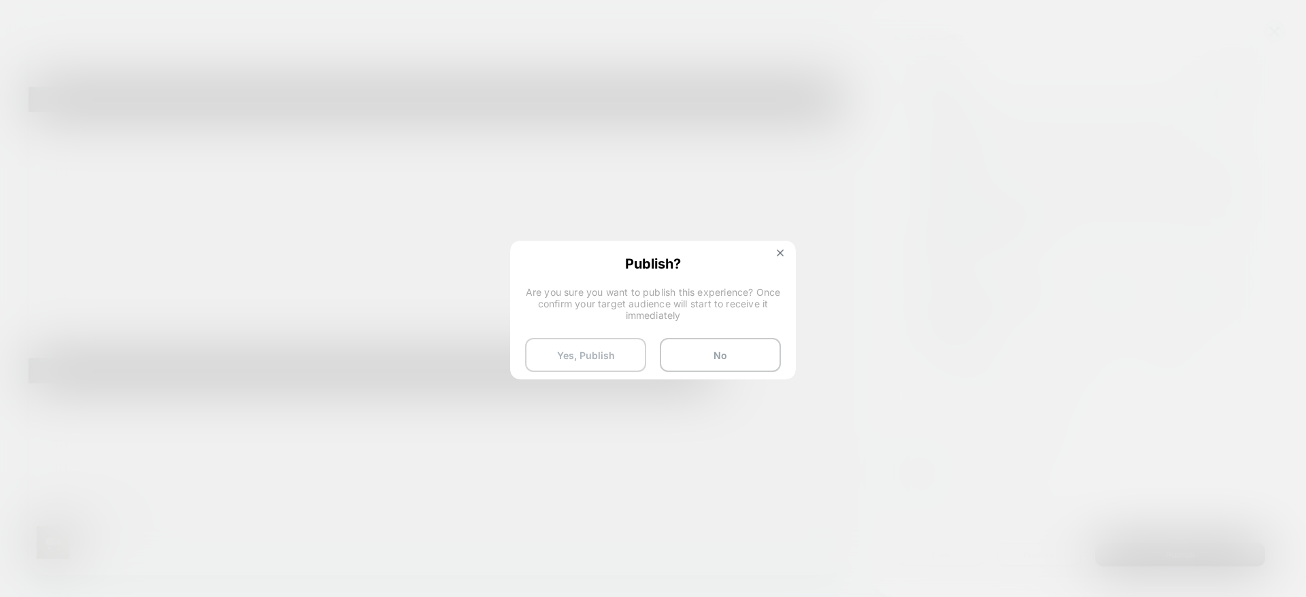
click at [636, 348] on button "Yes, Publish" at bounding box center [585, 355] width 121 height 34
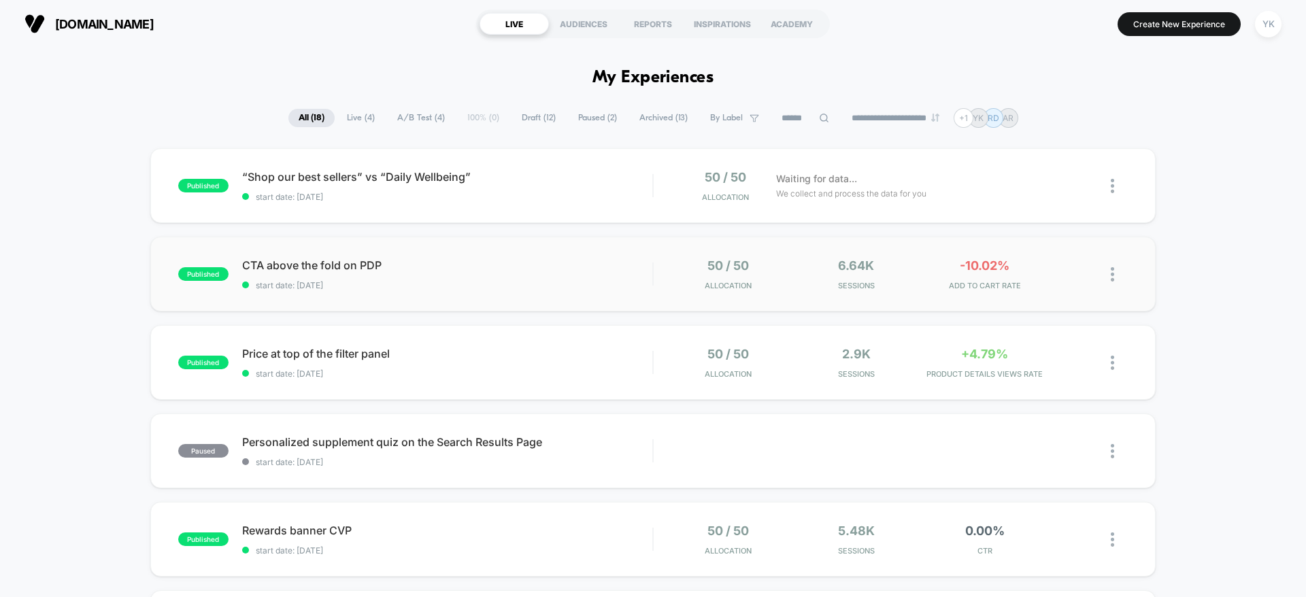
click at [906, 309] on div "published CTA above the fold on PDP start date: [DATE] 50 / 50 Allocation 6.64k…" at bounding box center [652, 274] width 1005 height 75
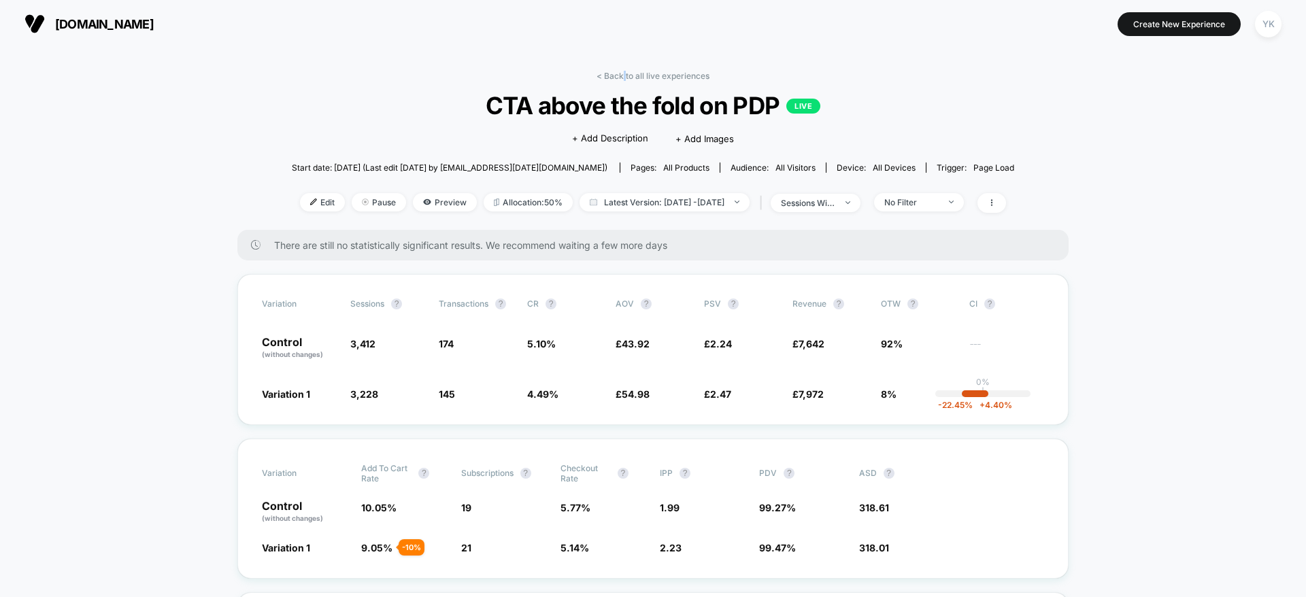
click at [626, 72] on link "< Back to all live experiences" at bounding box center [652, 76] width 113 height 10
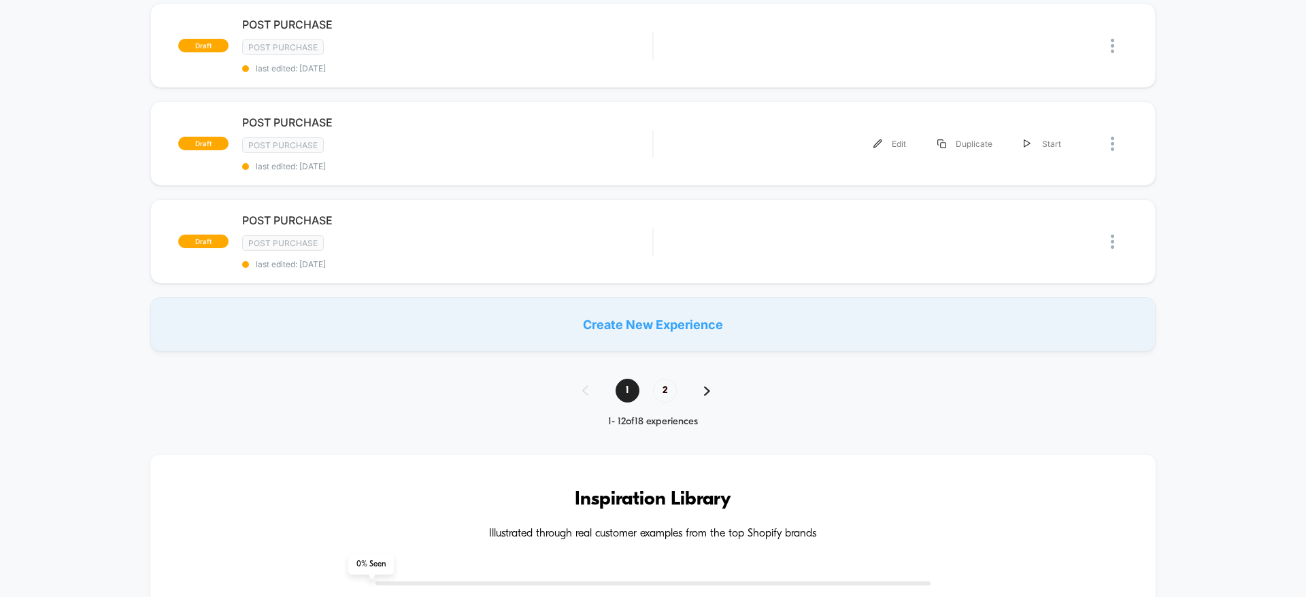
scroll to position [1020, 0]
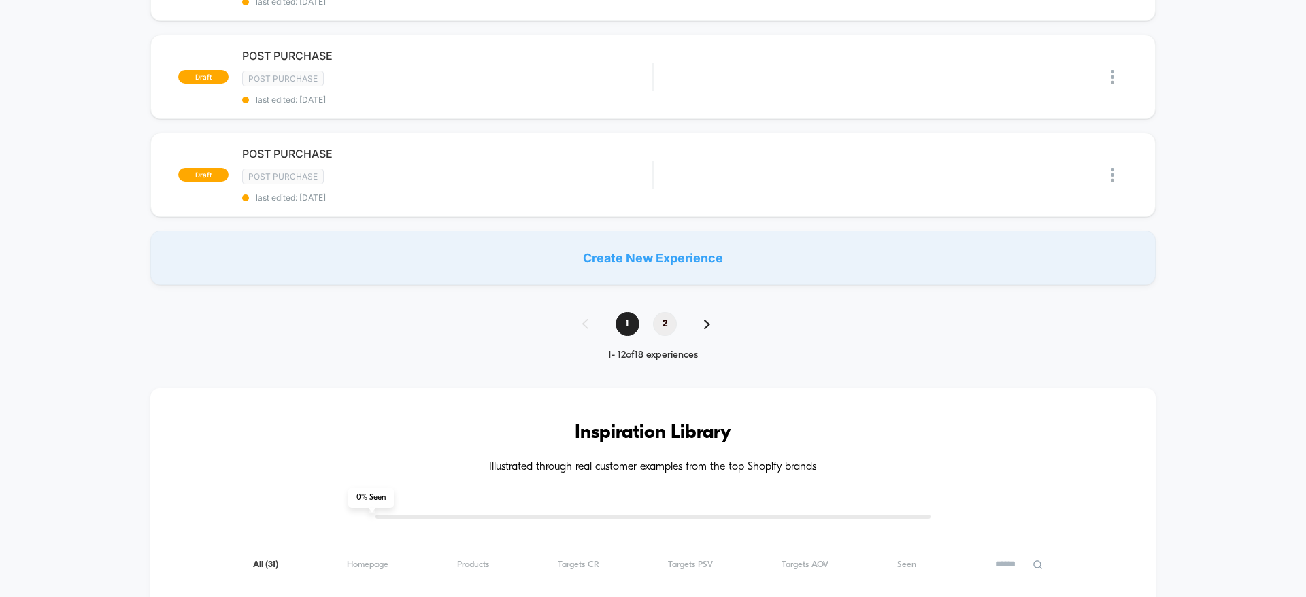
click at [660, 319] on span "2" at bounding box center [665, 324] width 24 height 24
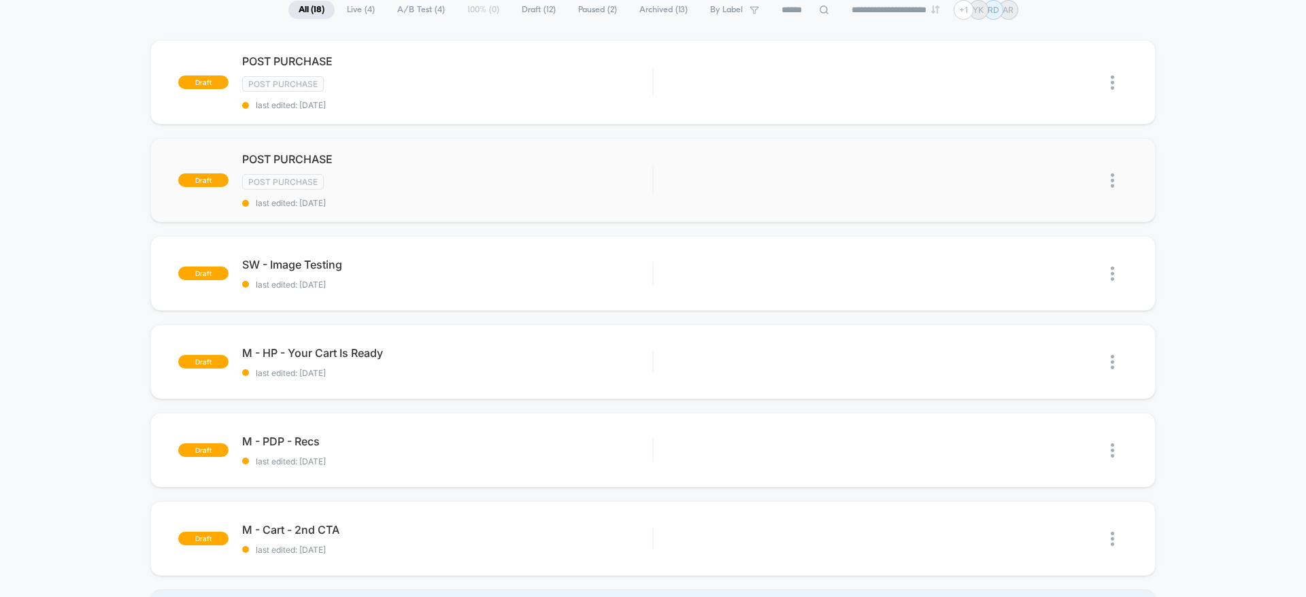
scroll to position [0, 0]
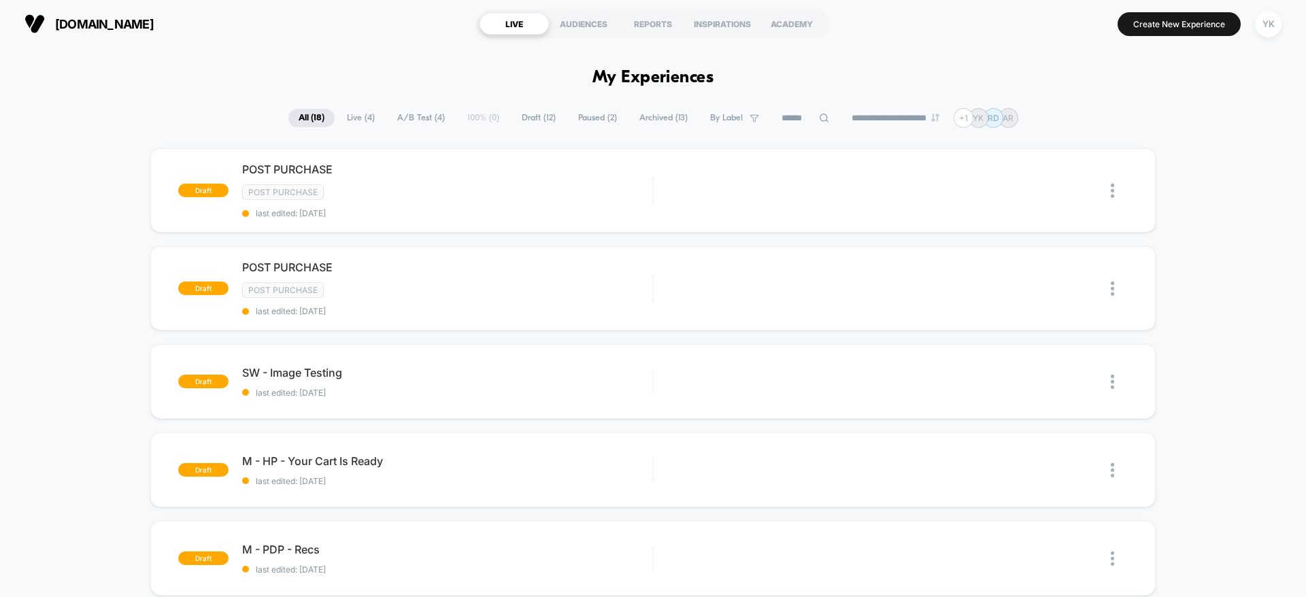
click at [639, 119] on span "Archived ( 13 )" at bounding box center [663, 118] width 69 height 18
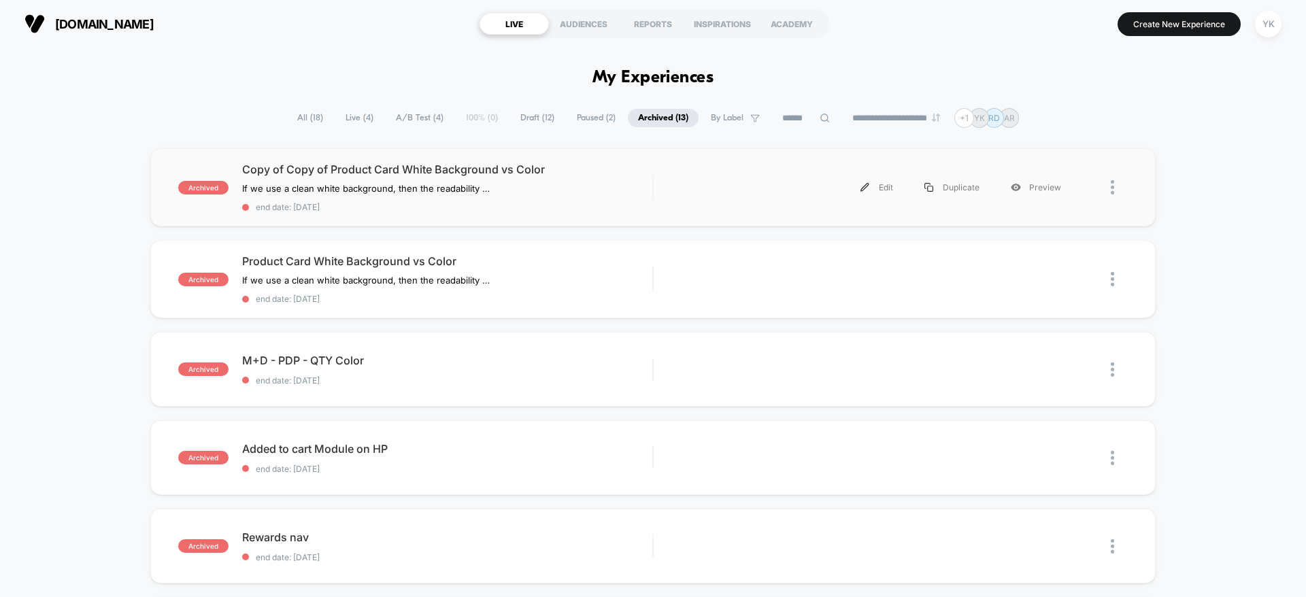
drag, startPoint x: 605, startPoint y: 163, endPoint x: 372, endPoint y: 159, distance: 233.3
click at [372, 159] on div "archived Copy of Copy of Product Card White Background vs Color If we use a cle…" at bounding box center [652, 187] width 1005 height 78
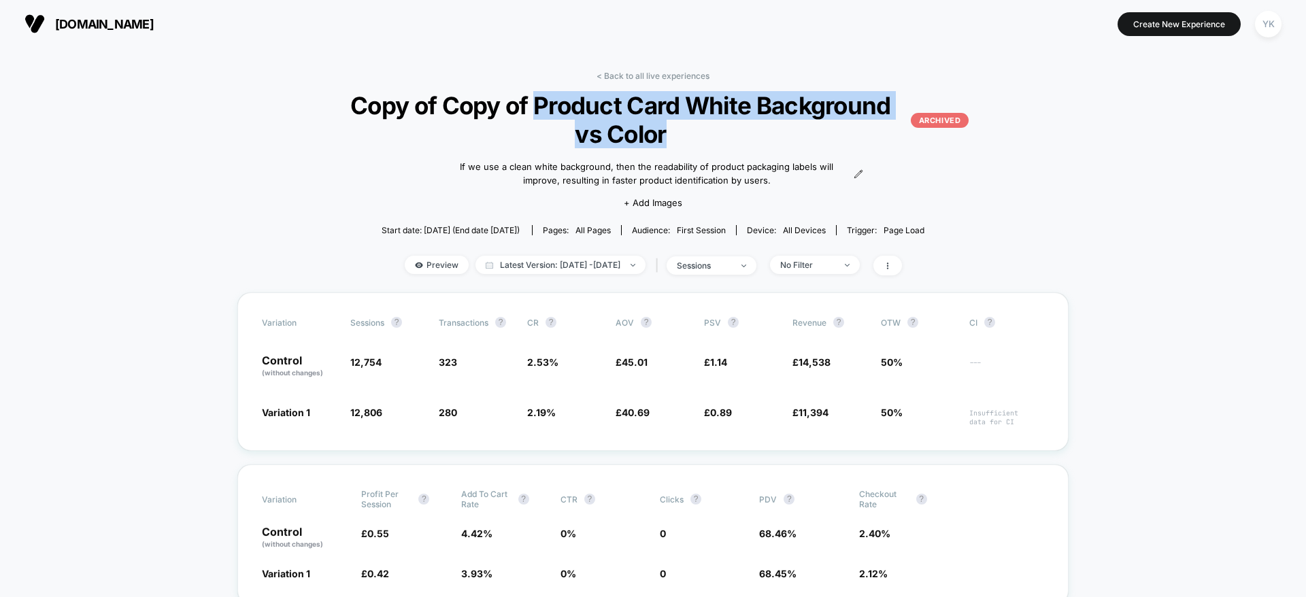
drag, startPoint x: 535, startPoint y: 107, endPoint x: 860, endPoint y: 138, distance: 325.9
click at [860, 138] on span "Copy of Copy of Product Card White Background vs Color ARCHIVED" at bounding box center [652, 119] width 631 height 57
copy span "Product Card White Background vs Color"
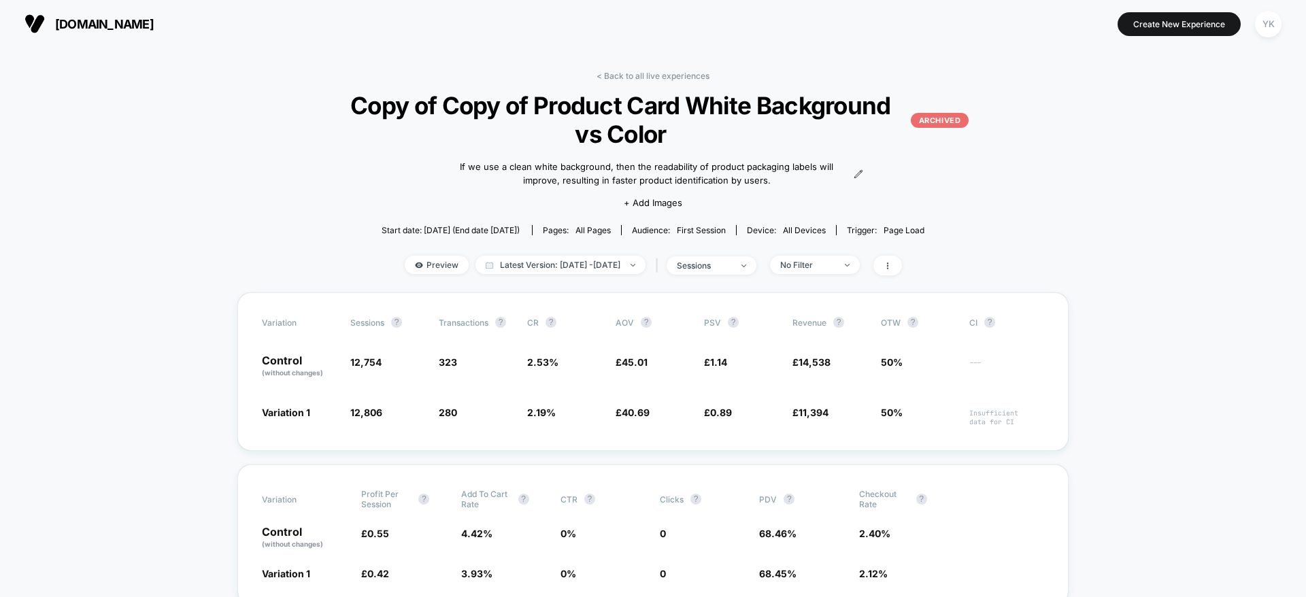
click at [621, 80] on link "< Back to all live experiences" at bounding box center [652, 76] width 113 height 10
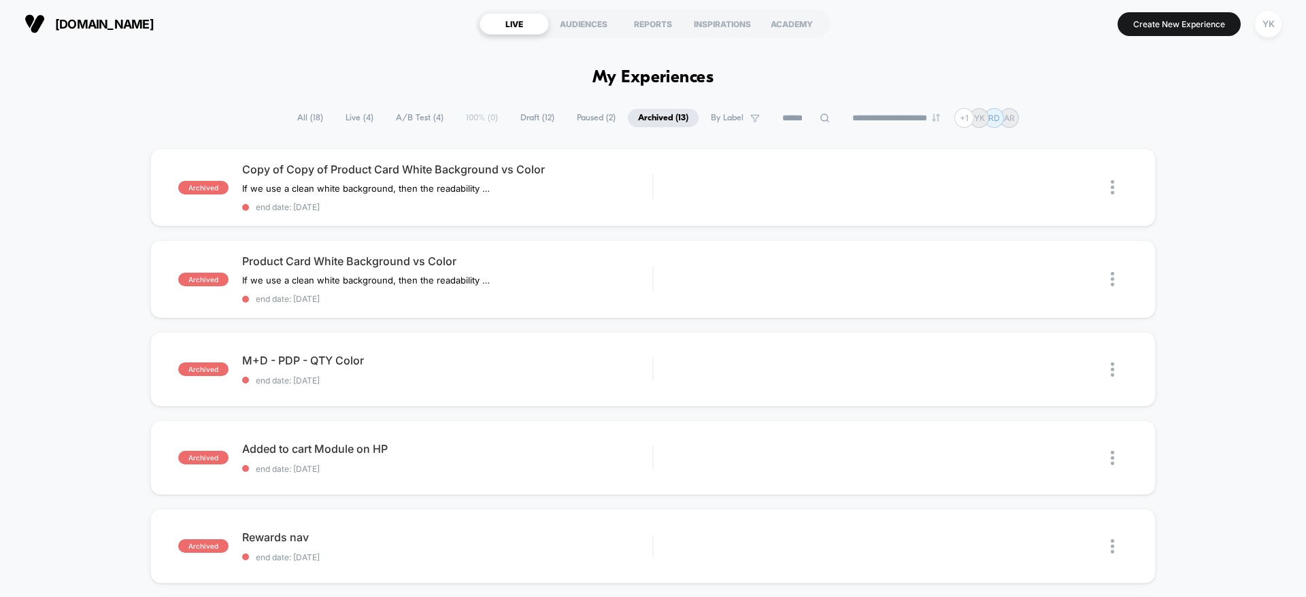
click at [295, 114] on span "All ( 18 )" at bounding box center [310, 118] width 46 height 18
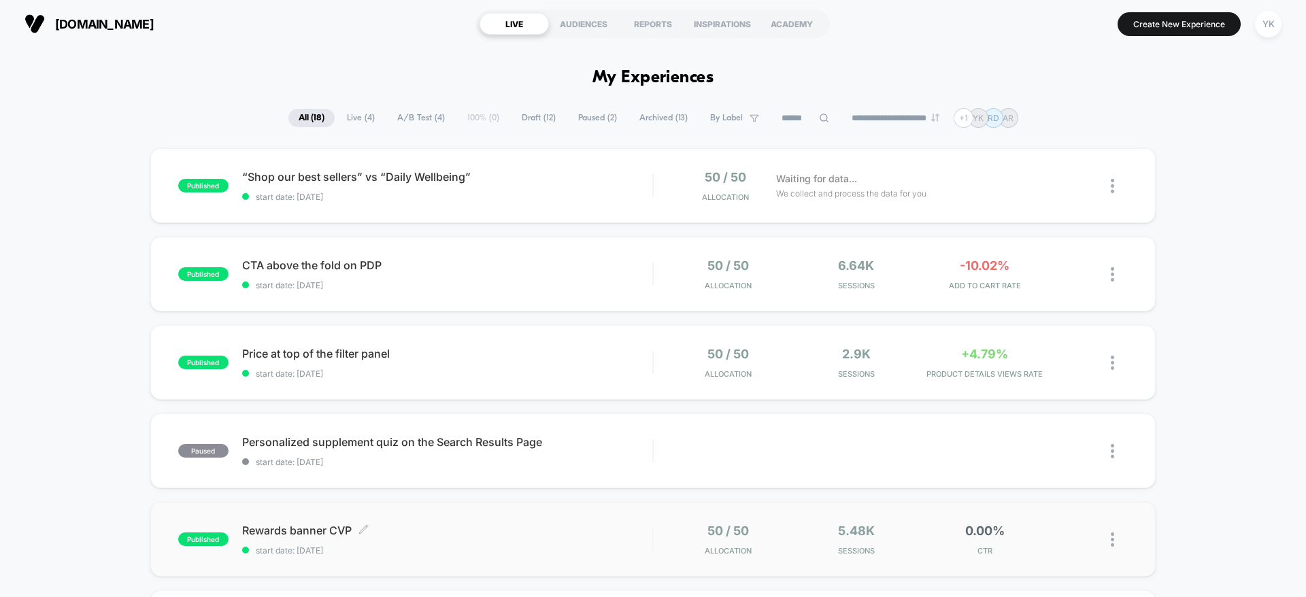
scroll to position [204, 0]
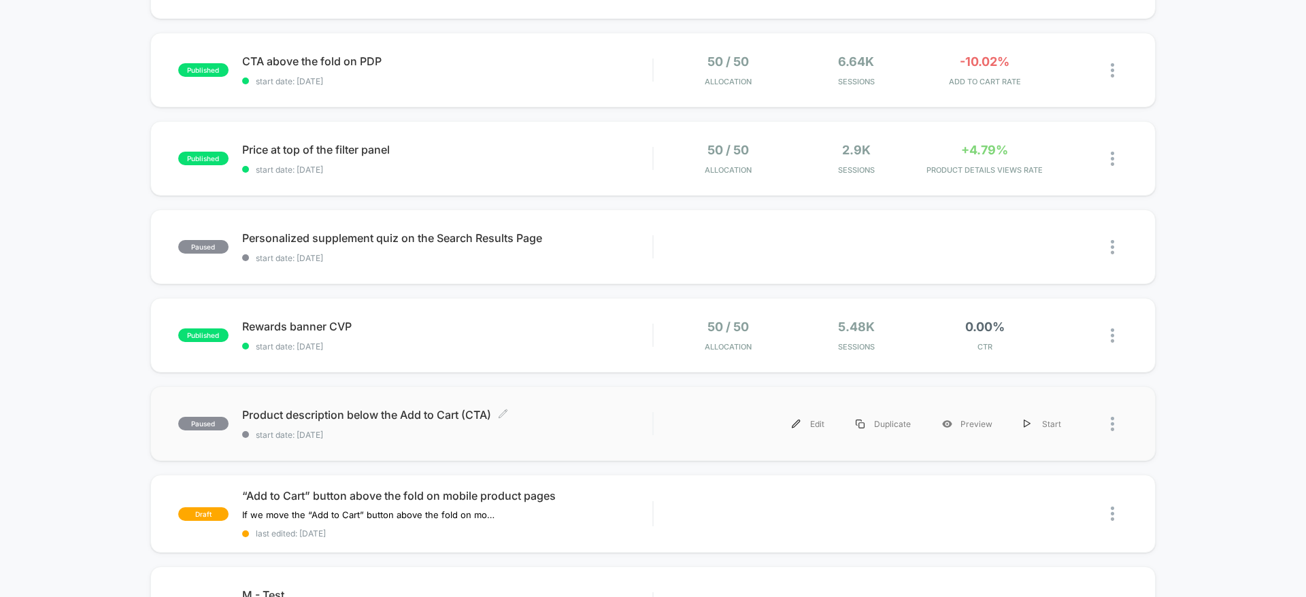
drag, startPoint x: 556, startPoint y: 420, endPoint x: 199, endPoint y: 414, distance: 357.1
click at [199, 414] on div "paused Product description below the Add to Cart (CTA) Click to edit experience…" at bounding box center [415, 424] width 474 height 32
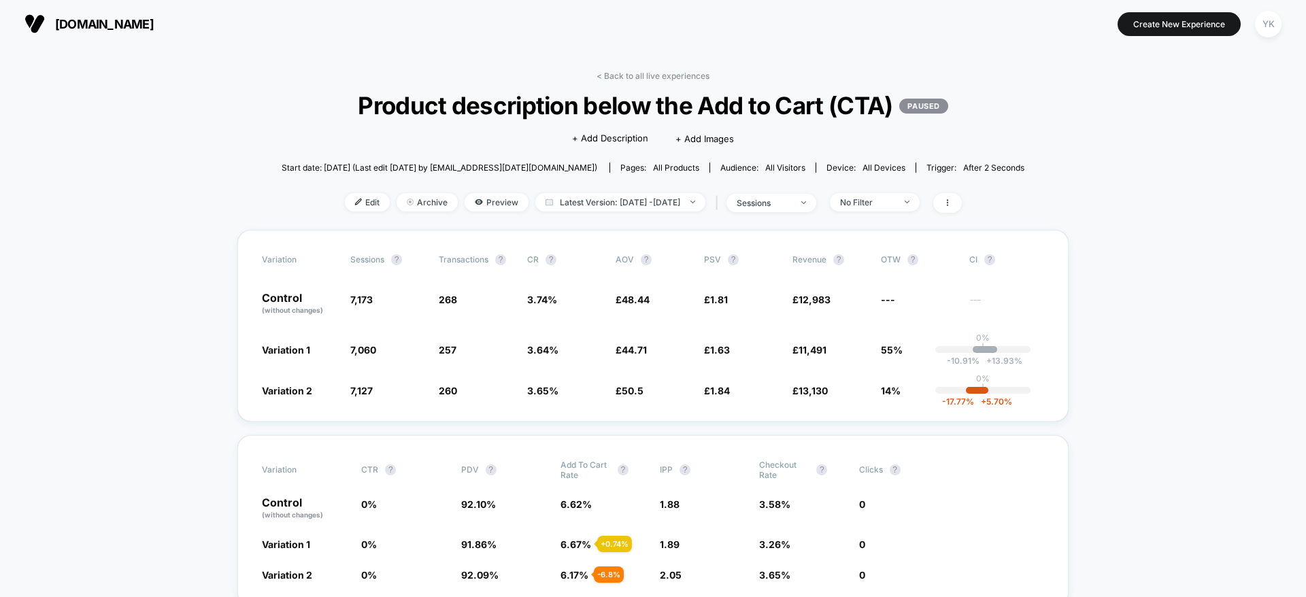
click at [365, 99] on span "Product description below the Add to Cart (CTA) PAUSED" at bounding box center [653, 105] width 668 height 29
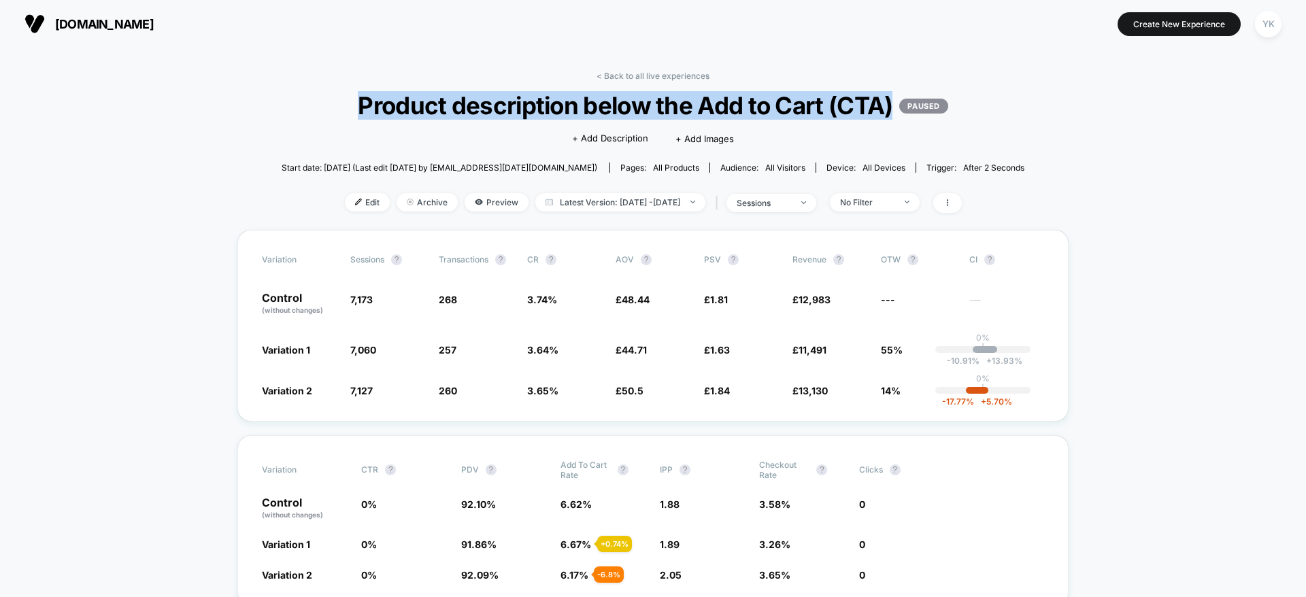
click at [365, 99] on span "Product description below the Add to Cart (CTA) PAUSED" at bounding box center [653, 105] width 668 height 29
copy span "Product description below the Add to Cart (CTA)"
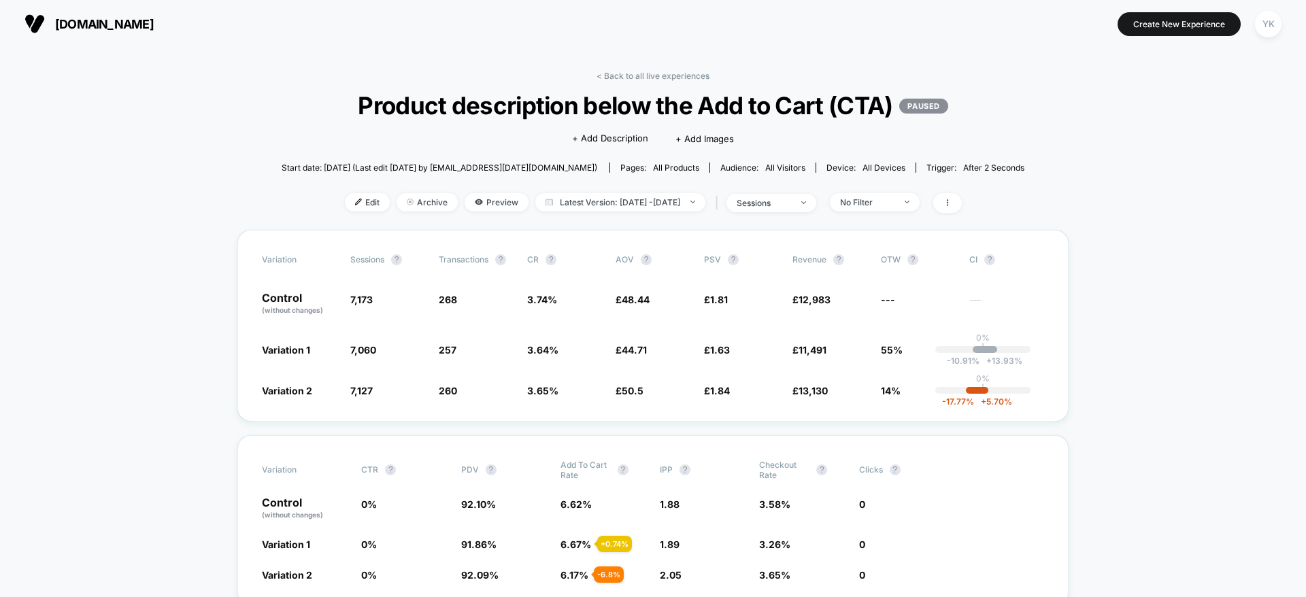
click at [671, 71] on link "< Back to all live experiences" at bounding box center [652, 76] width 113 height 10
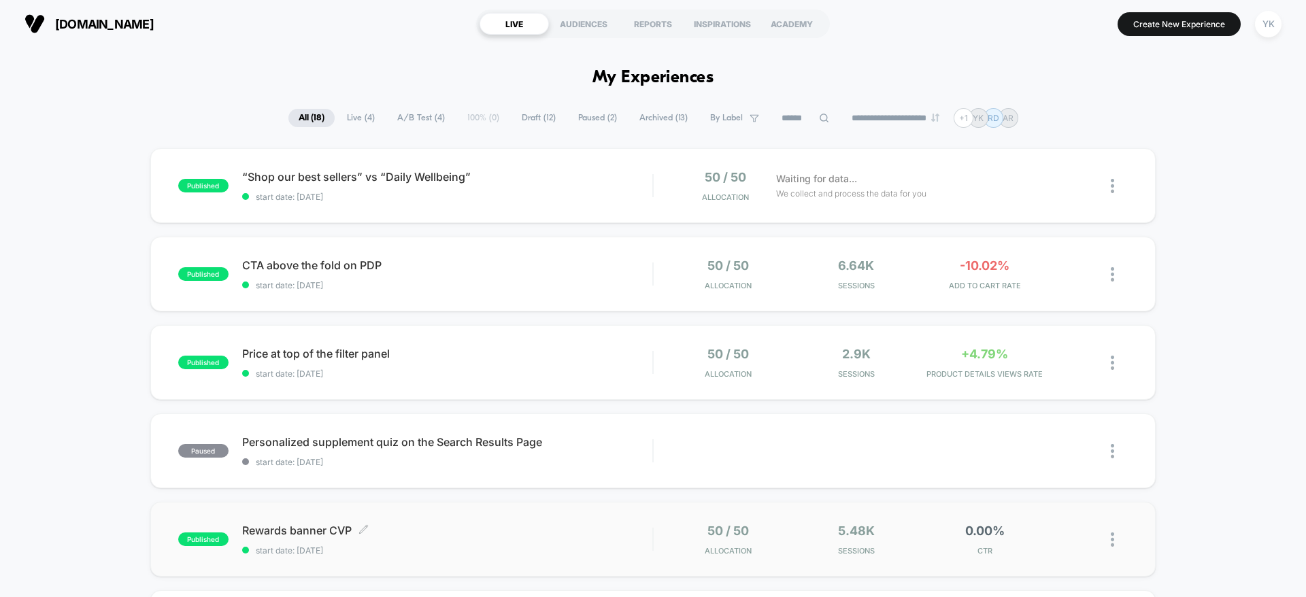
drag, startPoint x: 422, startPoint y: 535, endPoint x: 265, endPoint y: 537, distance: 157.1
click at [265, 537] on div "Rewards banner CVP Click to edit experience details Click to edit experience de…" at bounding box center [447, 540] width 410 height 32
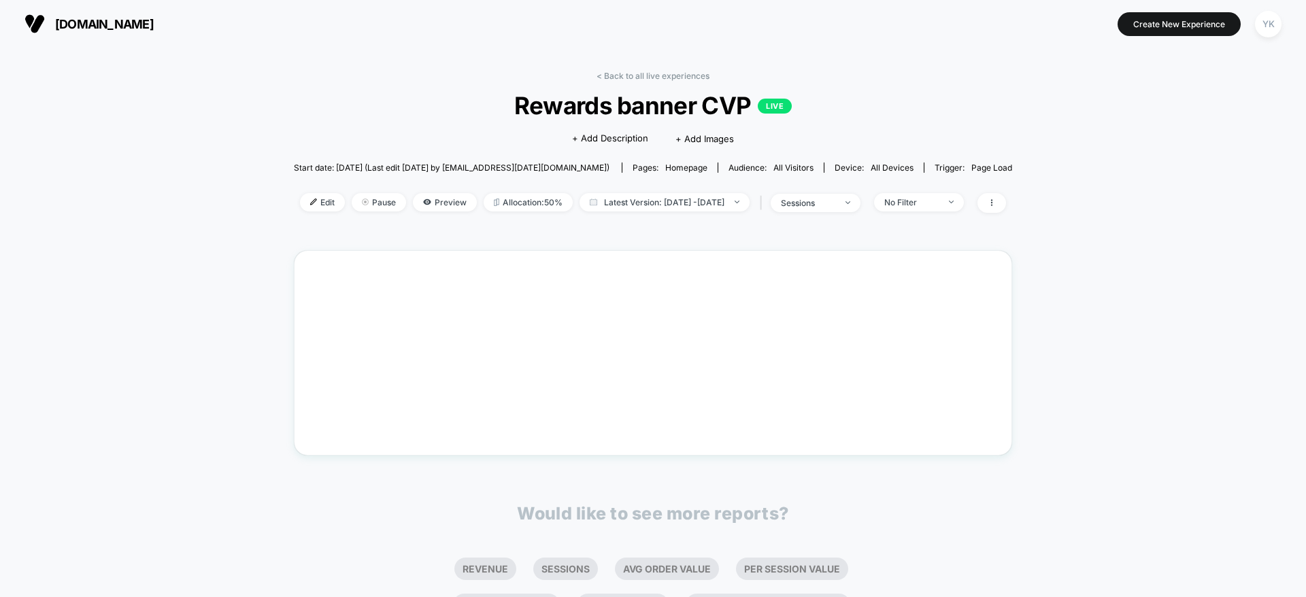
drag, startPoint x: 542, startPoint y: 95, endPoint x: 539, endPoint y: 109, distance: 13.9
click at [541, 98] on span "Rewards banner CVP LIVE" at bounding box center [653, 105] width 646 height 29
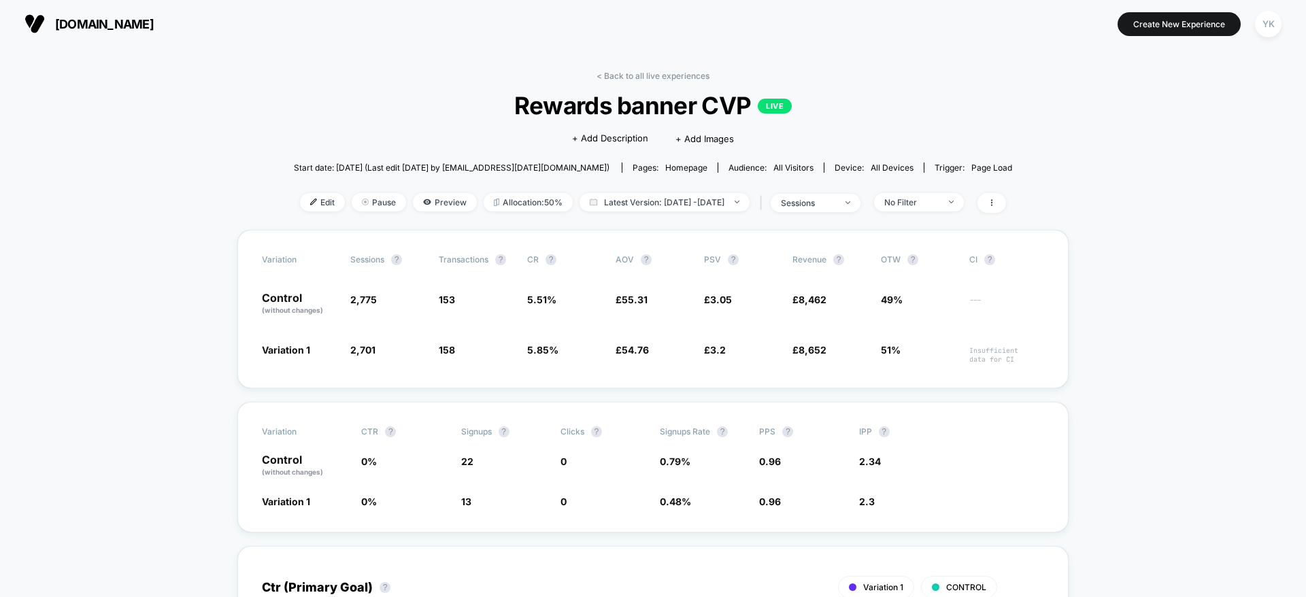
click at [539, 109] on span "Rewards banner CVP LIVE" at bounding box center [653, 105] width 646 height 29
copy span "Rewards banner CVP"
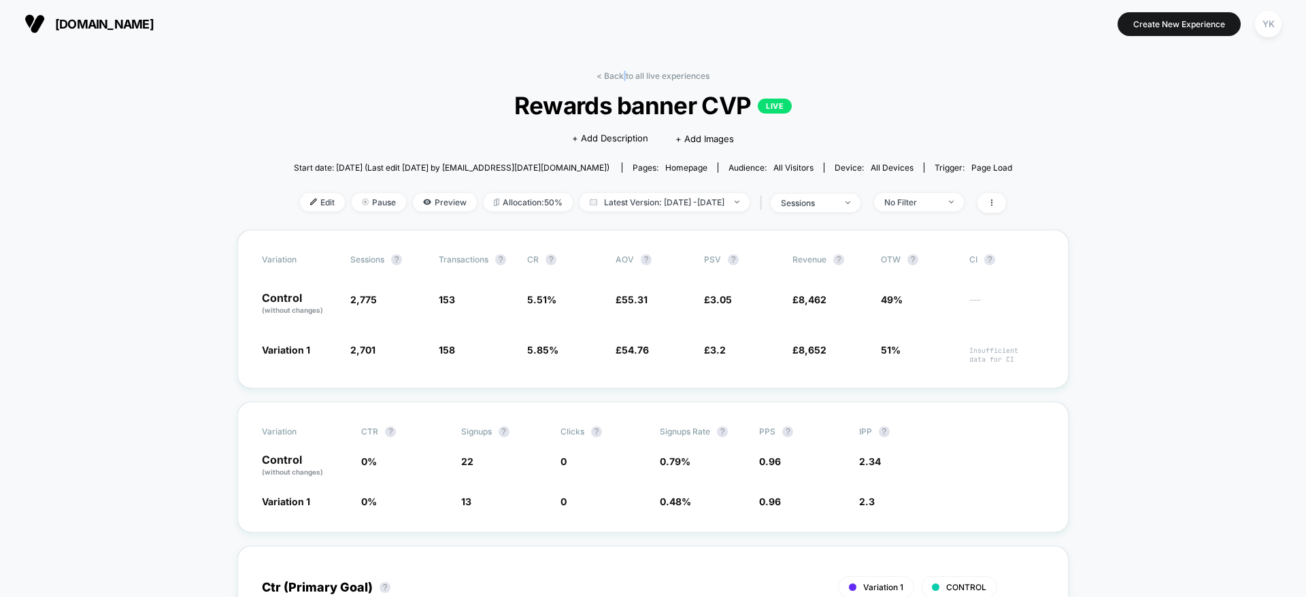
drag, startPoint x: 622, startPoint y: 66, endPoint x: 616, endPoint y: 82, distance: 16.8
click at [616, 82] on div "< Back to all live experiences Rewards banner CVP LIVE Click to edit experience…" at bounding box center [653, 150] width 718 height 159
click at [605, 80] on link "< Back to all live experiences" at bounding box center [652, 76] width 113 height 10
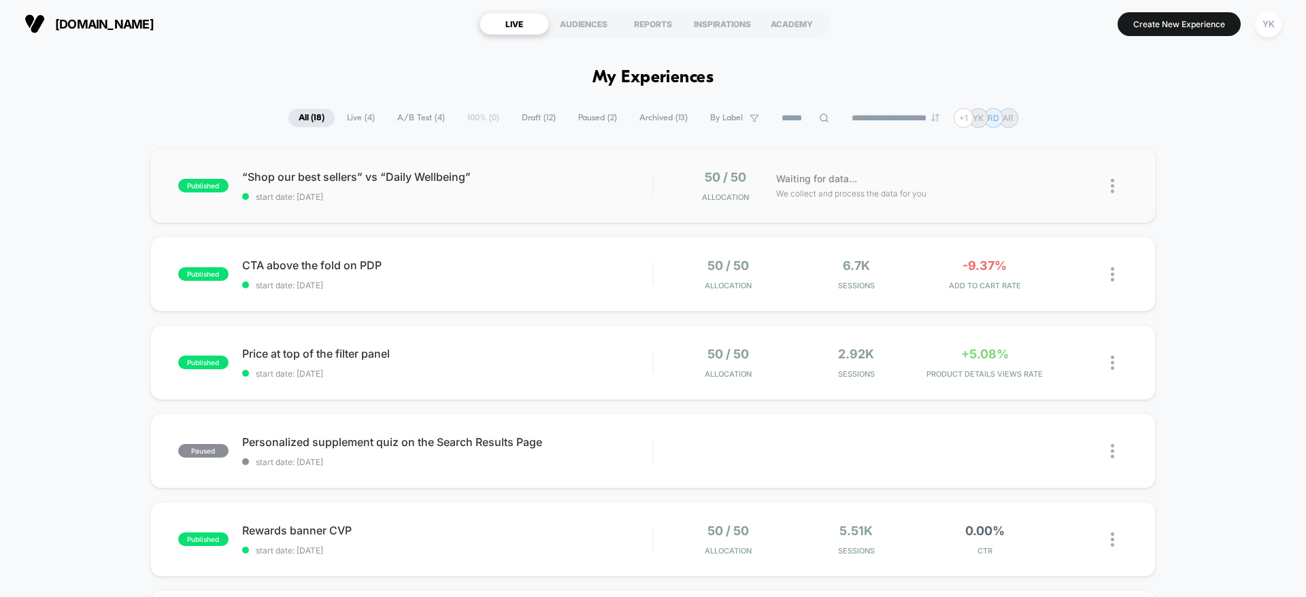
click at [998, 209] on div "published “Shop our best sellers” vs “Daily Wellbeing” start date: 8/26/2025 50…" at bounding box center [652, 185] width 1005 height 75
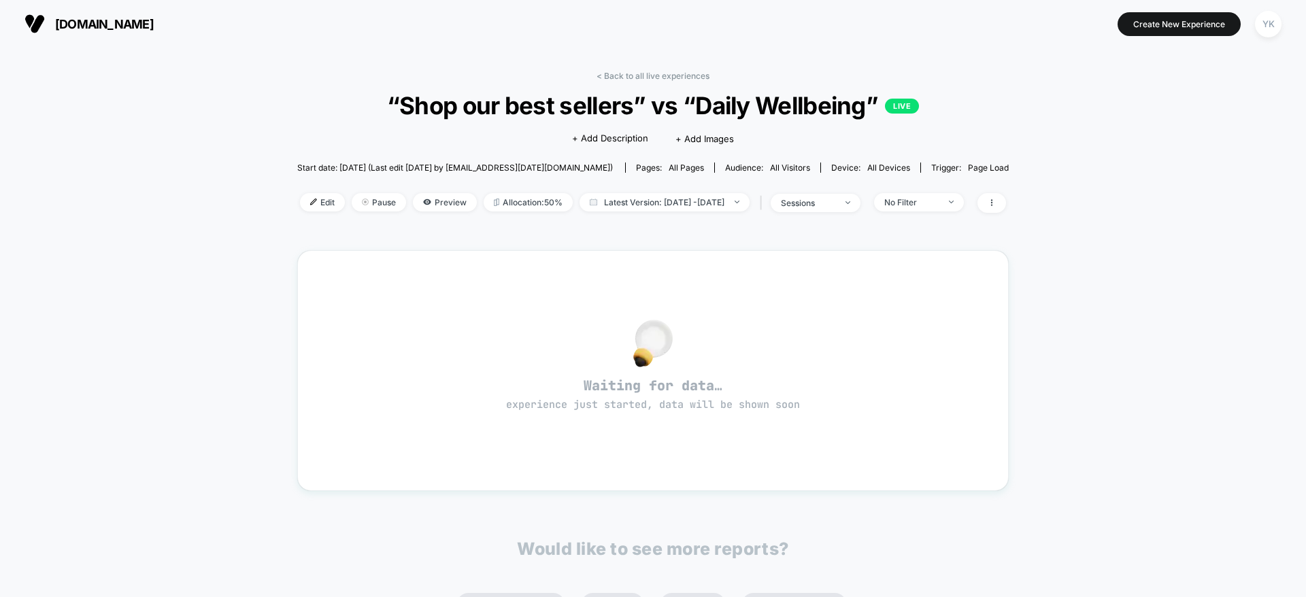
click at [632, 68] on div "< Back to all live experiences “Shop our best sellers” vs “Daily Wellbeing” LIV…" at bounding box center [652, 413] width 711 height 705
click at [631, 71] on link "< Back to all live experiences" at bounding box center [652, 76] width 113 height 10
